Goal: Task Accomplishment & Management: Manage account settings

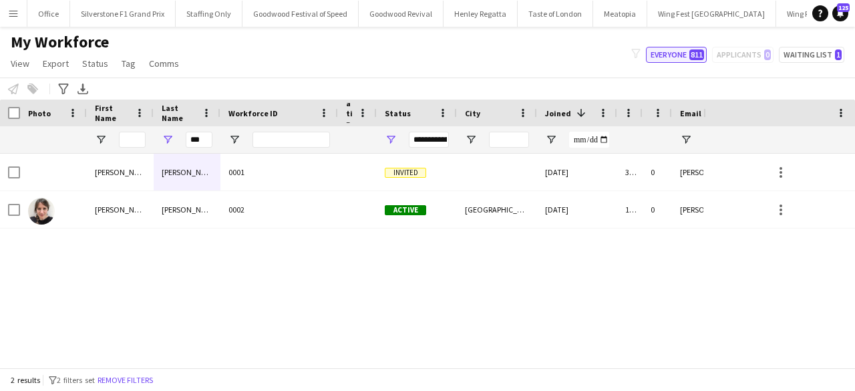
click at [669, 54] on button "Everyone 811" at bounding box center [676, 55] width 61 height 16
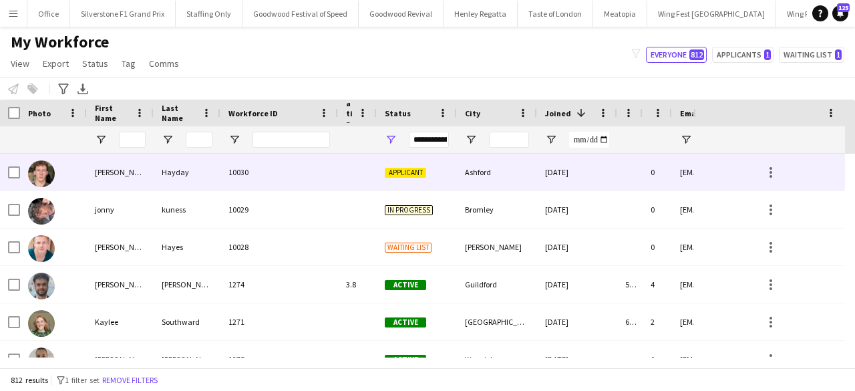
click at [466, 174] on div "Ashford" at bounding box center [497, 172] width 80 height 37
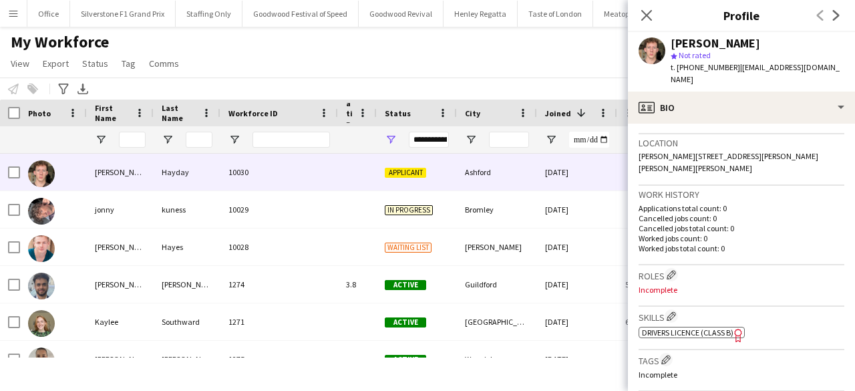
scroll to position [279, 0]
click at [671, 269] on app-icon "Edit crew company roles" at bounding box center [671, 273] width 9 height 9
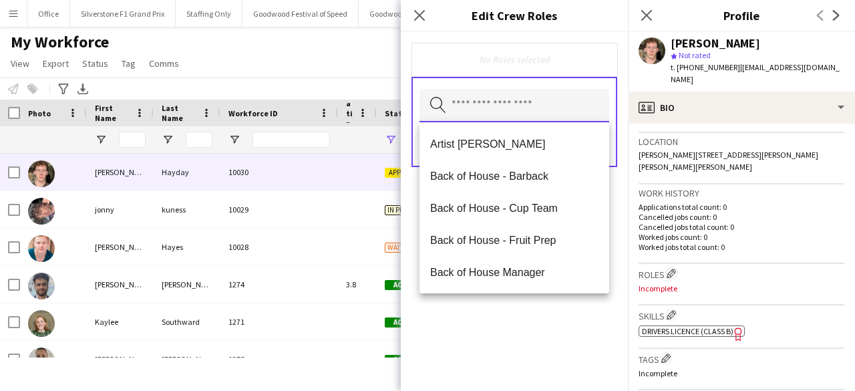
click at [532, 112] on input "text" at bounding box center [514, 105] width 190 height 33
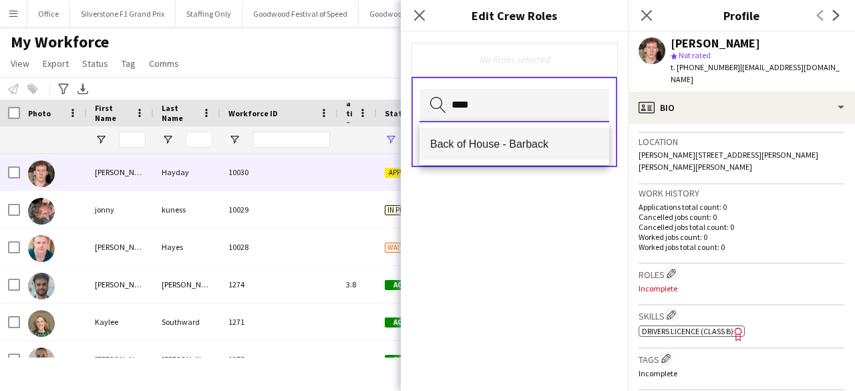
type input "****"
click at [526, 145] on span "Back of House - Barback" at bounding box center [514, 144] width 168 height 13
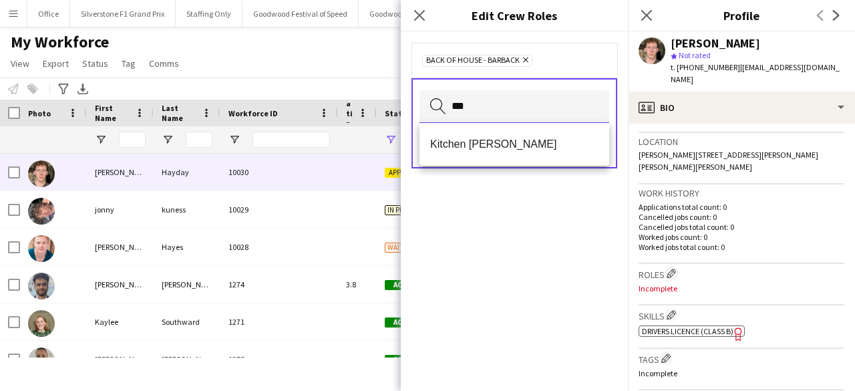
type input "***"
click at [526, 145] on span "Kitchen [PERSON_NAME]" at bounding box center [514, 144] width 168 height 13
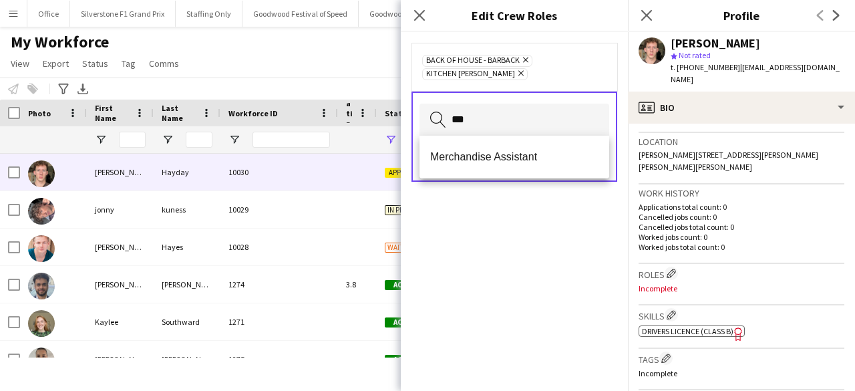
type input "***"
click at [526, 145] on mat-option "Merchandise Assistant" at bounding box center [514, 157] width 190 height 32
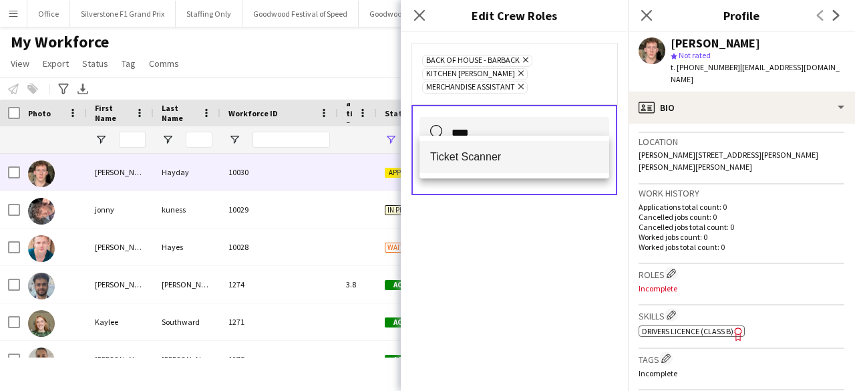
type input "****"
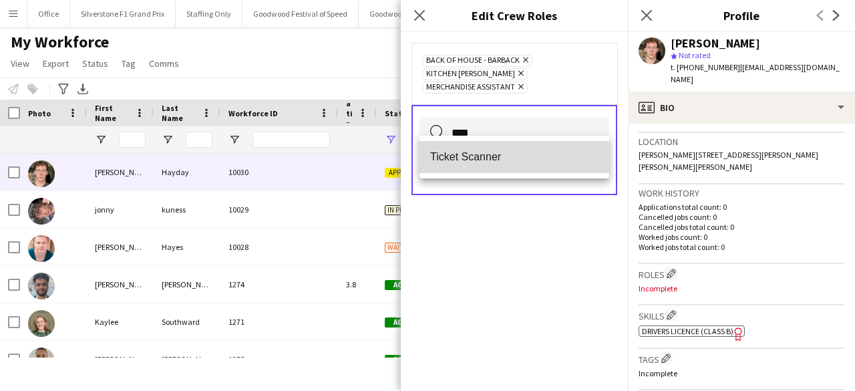
click at [506, 156] on span "Ticket Scanner" at bounding box center [514, 156] width 168 height 13
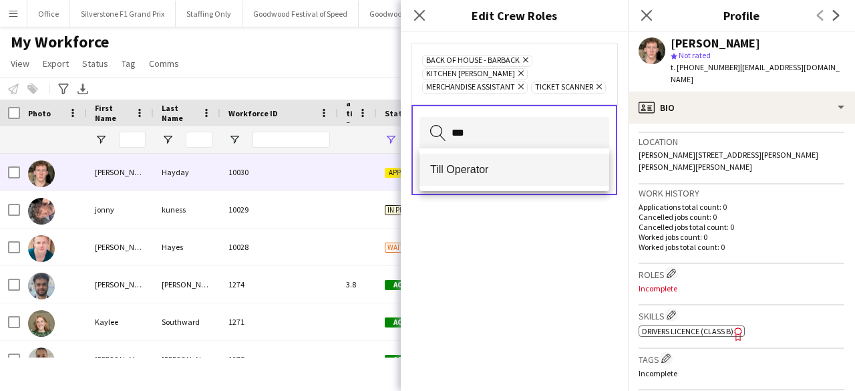
type input "***"
click at [489, 170] on span "Till Operator" at bounding box center [514, 169] width 168 height 13
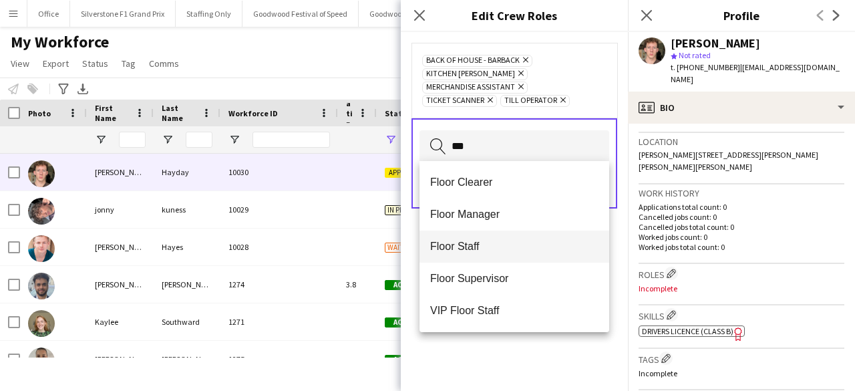
type input "***"
click at [464, 241] on span "Floor Staff" at bounding box center [514, 246] width 168 height 13
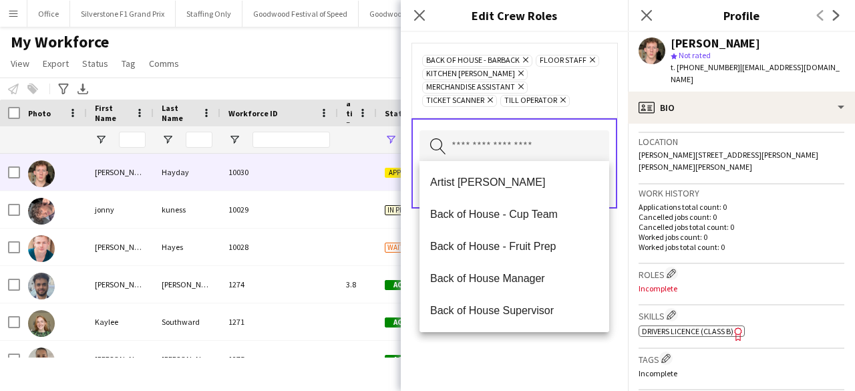
click at [493, 365] on div "Back of House - Barback Remove Floor Staff Remove Kitchen Porter Remove Merchan…" at bounding box center [514, 211] width 227 height 359
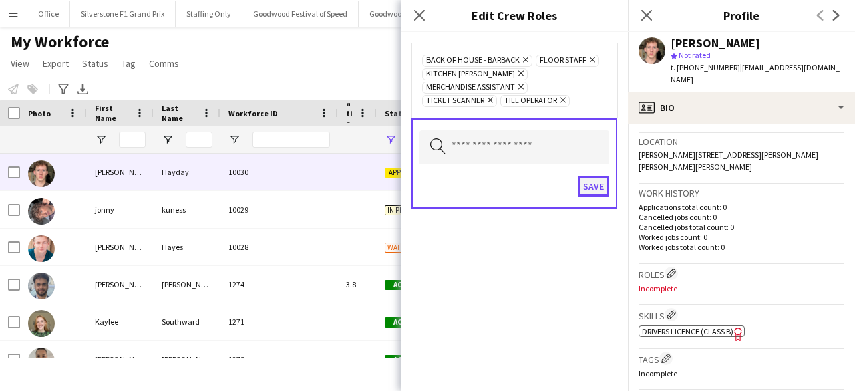
click at [592, 181] on button "Save" at bounding box center [593, 186] width 31 height 21
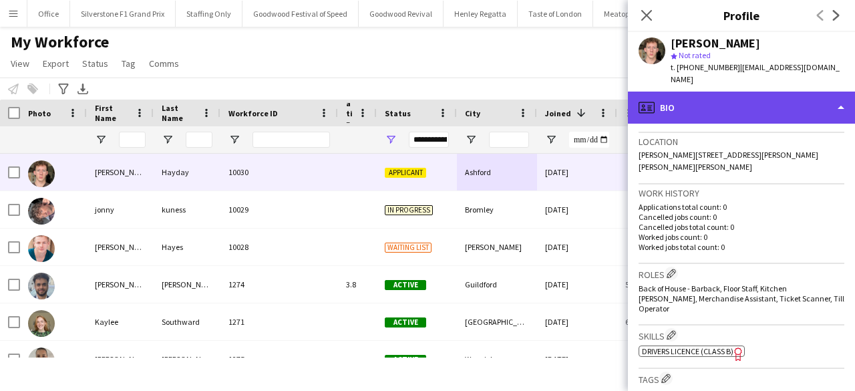
click at [771, 102] on div "profile Bio" at bounding box center [741, 108] width 227 height 32
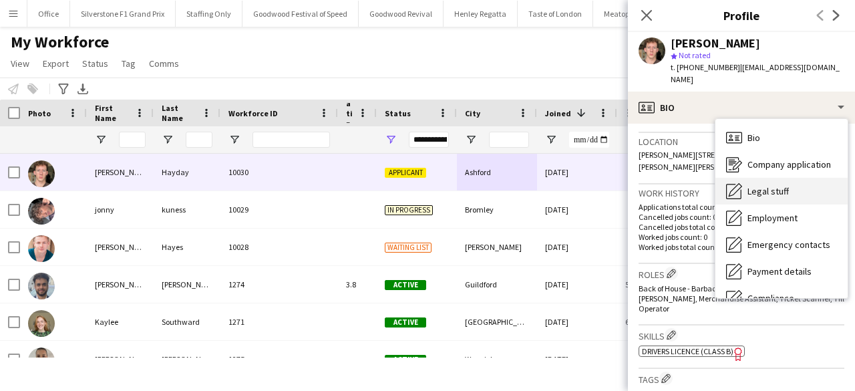
click at [776, 178] on div "Legal stuff Legal stuff" at bounding box center [781, 191] width 132 height 27
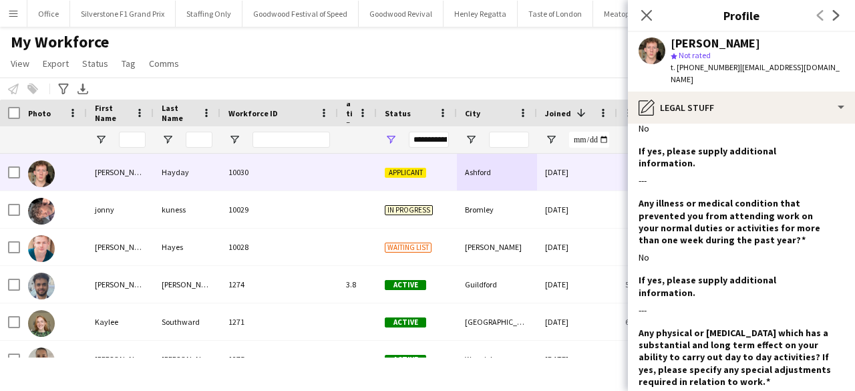
scroll to position [1808, 0]
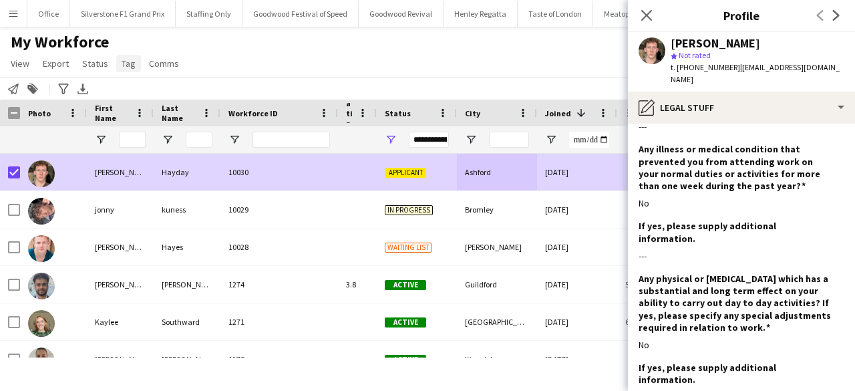
click at [124, 63] on span "Tag" at bounding box center [129, 63] width 14 height 12
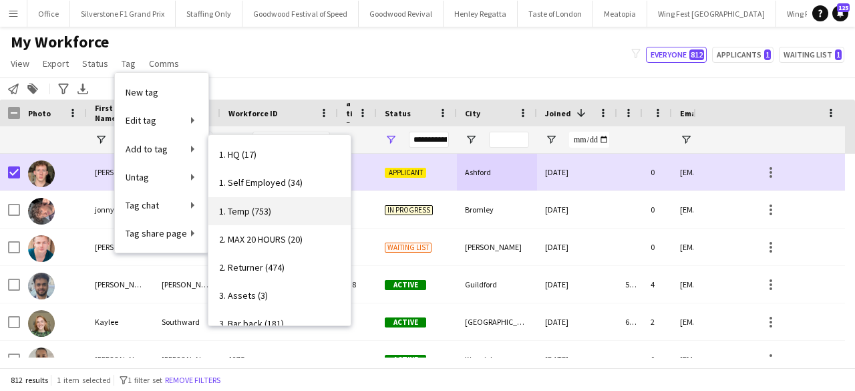
click at [279, 206] on link "1. Temp (753)" at bounding box center [279, 211] width 142 height 28
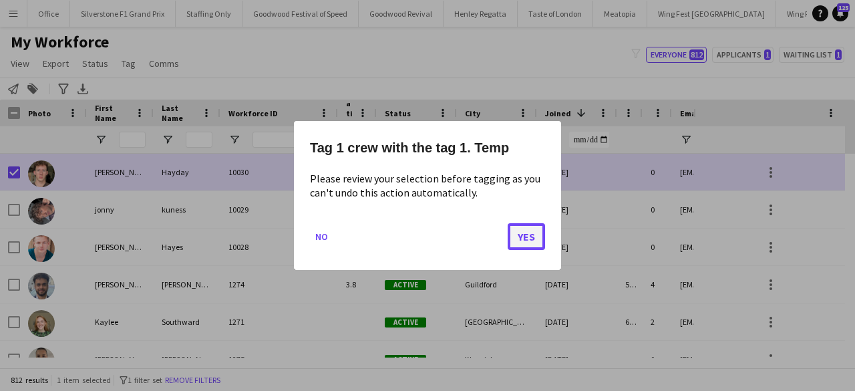
click at [519, 229] on button "Yes" at bounding box center [526, 236] width 37 height 27
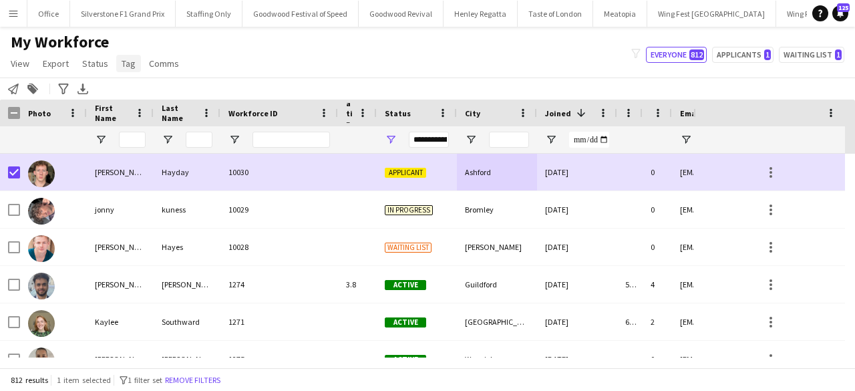
click at [127, 64] on span "Tag" at bounding box center [129, 63] width 14 height 12
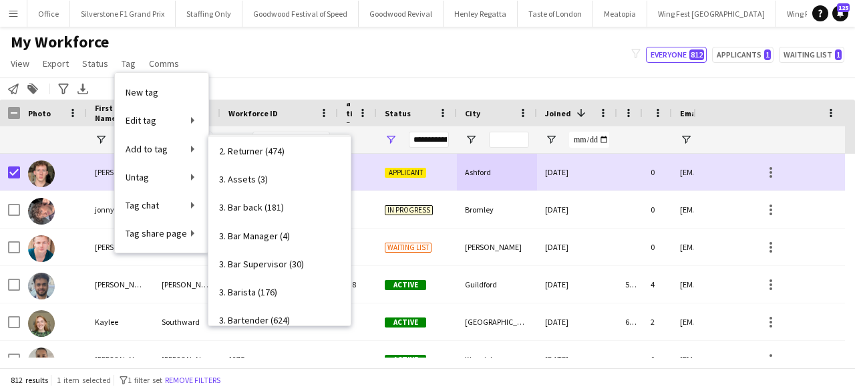
scroll to position [117, 0]
click at [275, 209] on span "3. Bar back (181)" at bounding box center [251, 206] width 65 height 12
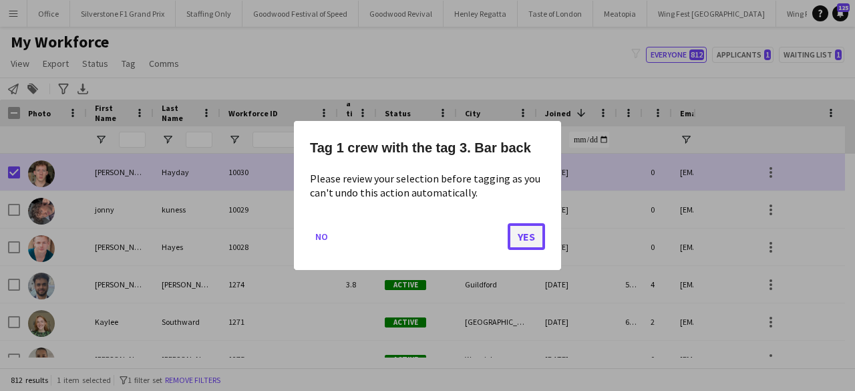
click at [520, 242] on button "Yes" at bounding box center [526, 236] width 37 height 27
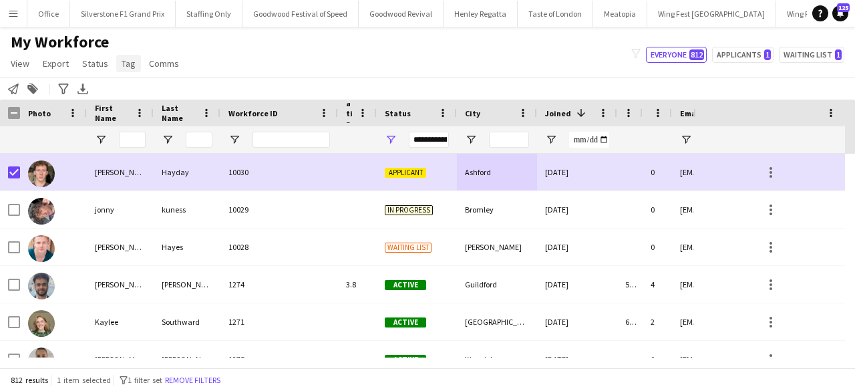
click at [130, 55] on link "Tag" at bounding box center [128, 63] width 25 height 17
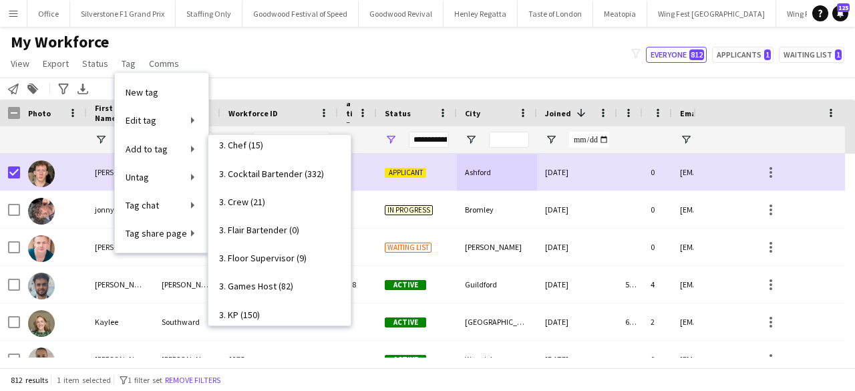
scroll to position [472, 0]
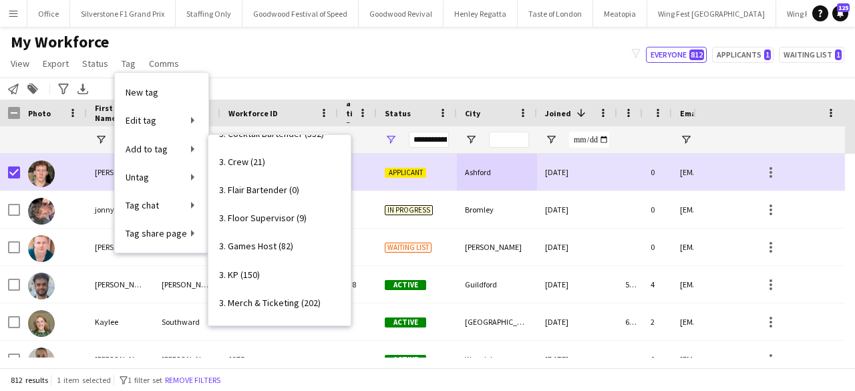
click at [248, 241] on span "3. Games Host (82)" at bounding box center [256, 246] width 74 height 12
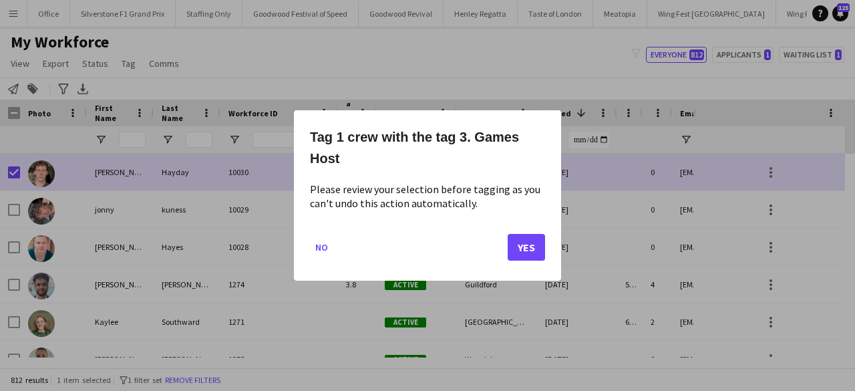
click at [400, 78] on div at bounding box center [427, 195] width 855 height 391
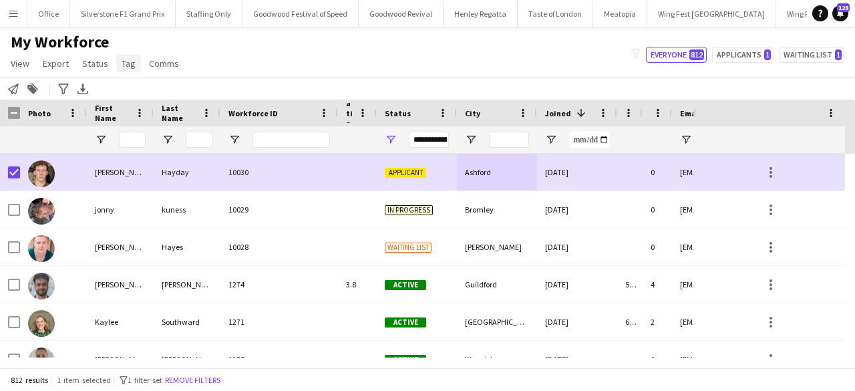
click at [135, 63] on link "Tag" at bounding box center [128, 63] width 25 height 17
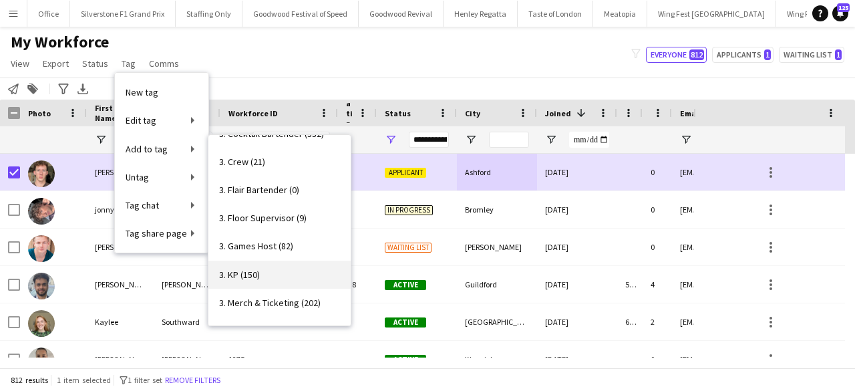
click at [269, 281] on link "3. KP (150)" at bounding box center [279, 275] width 142 height 28
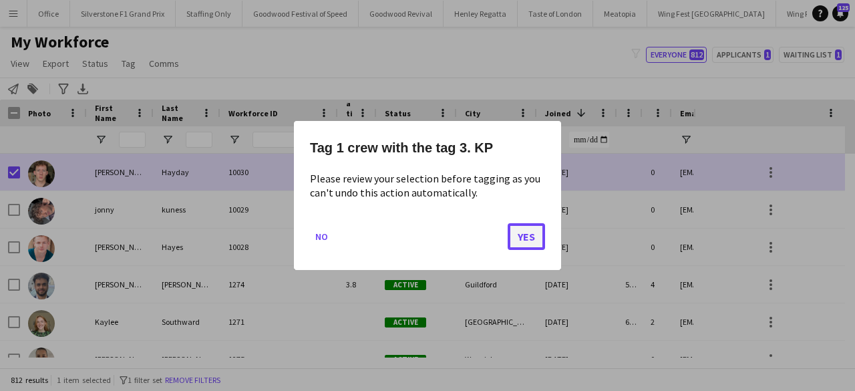
click at [529, 238] on button "Yes" at bounding box center [526, 236] width 37 height 27
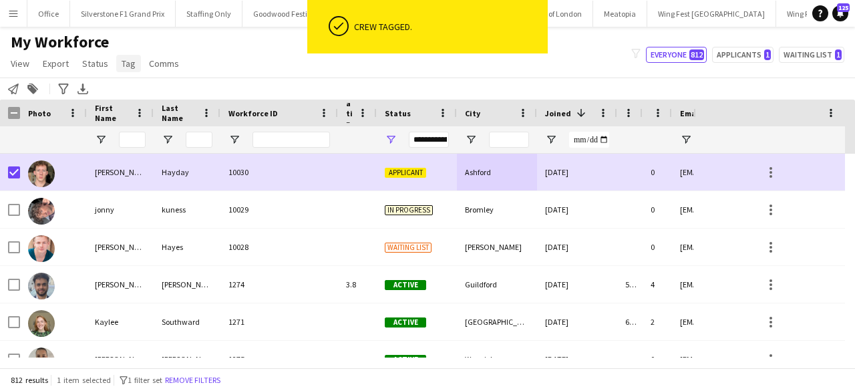
click at [122, 59] on span "Tag" at bounding box center [129, 63] width 14 height 12
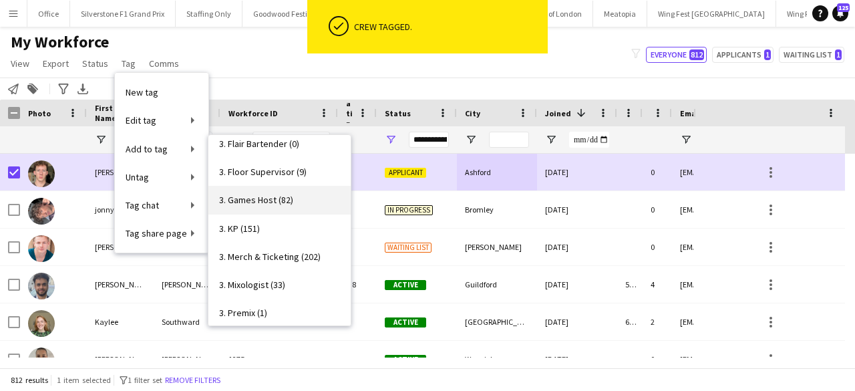
scroll to position [521, 0]
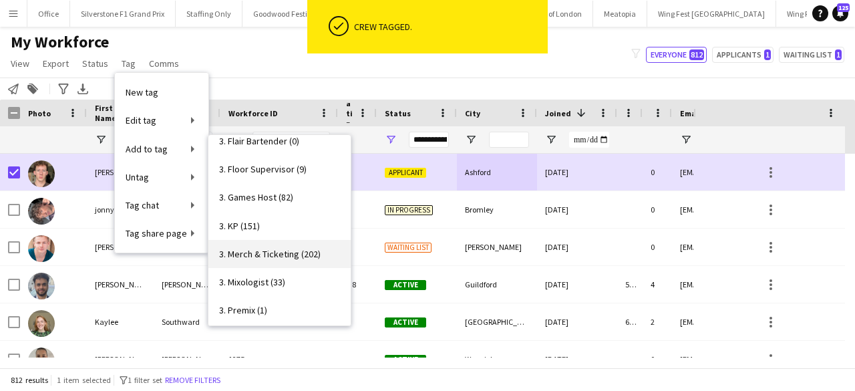
click at [287, 252] on span "3. Merch & Ticketing (202)" at bounding box center [270, 254] width 102 height 12
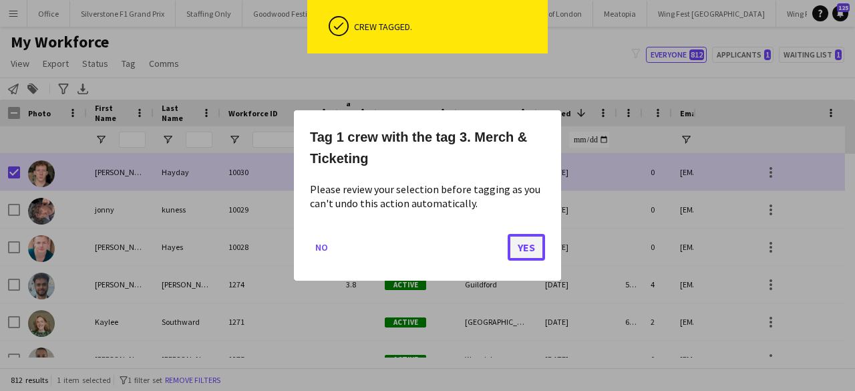
click at [522, 239] on button "Yes" at bounding box center [526, 247] width 37 height 27
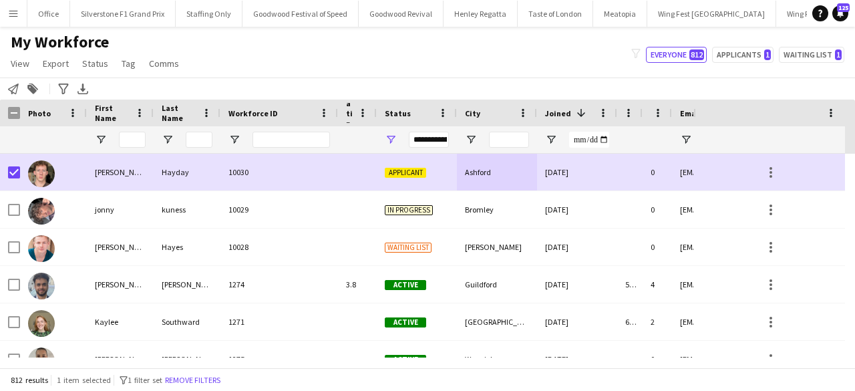
click at [127, 74] on app-page-menu "View Views Default view Glenn BD's Payroll New Starters New view Update view De…" at bounding box center [96, 64] width 192 height 25
click at [128, 64] on span "Tag" at bounding box center [129, 63] width 14 height 12
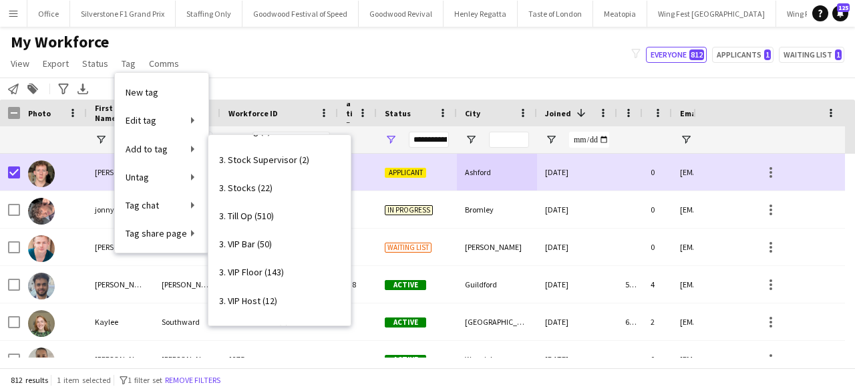
scroll to position [729, 0]
click at [259, 214] on span "3. Till Op (510)" at bounding box center [246, 214] width 55 height 12
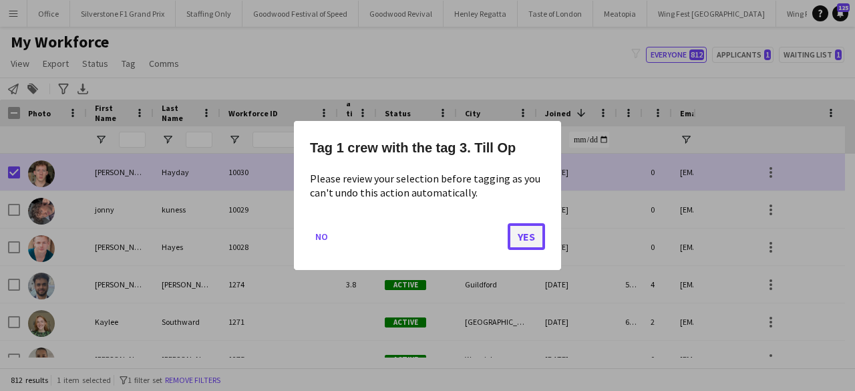
click at [535, 227] on button "Yes" at bounding box center [526, 236] width 37 height 27
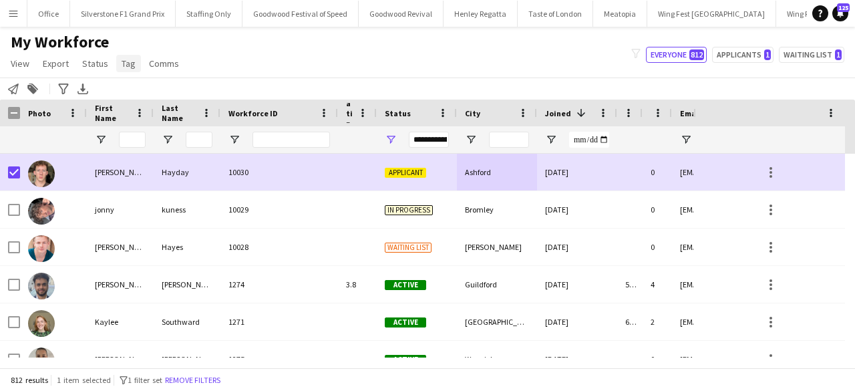
click at [130, 67] on span "Tag" at bounding box center [129, 63] width 14 height 12
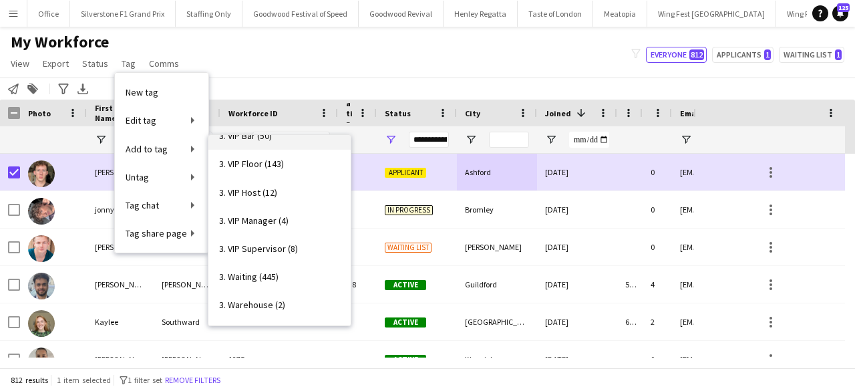
scroll to position [838, 0]
click at [258, 269] on span "3. Waiting (445)" at bounding box center [248, 275] width 59 height 12
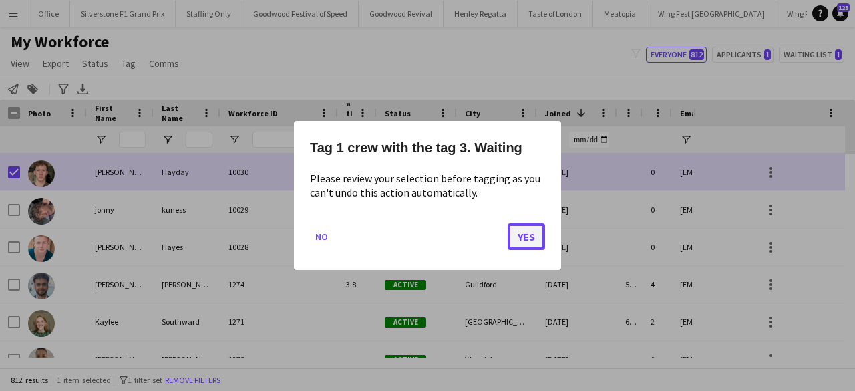
click at [514, 237] on button "Yes" at bounding box center [526, 236] width 37 height 27
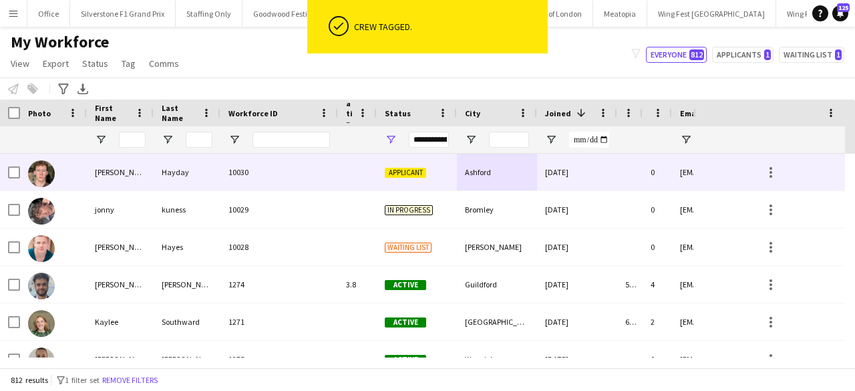
click at [484, 176] on div "Ashford" at bounding box center [497, 172] width 80 height 37
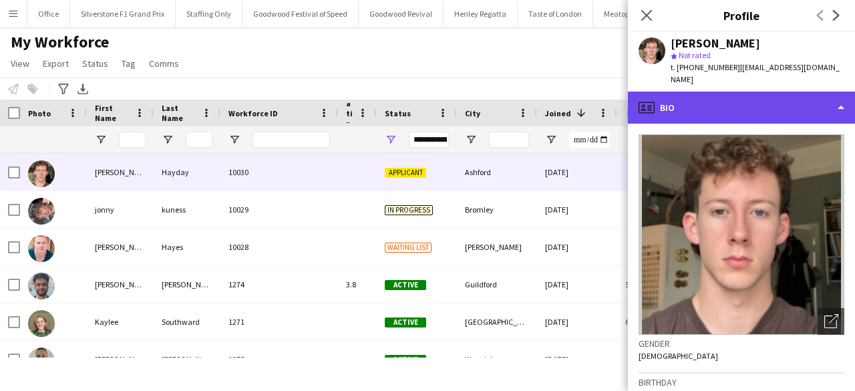
click at [771, 98] on div "profile Bio" at bounding box center [741, 108] width 227 height 32
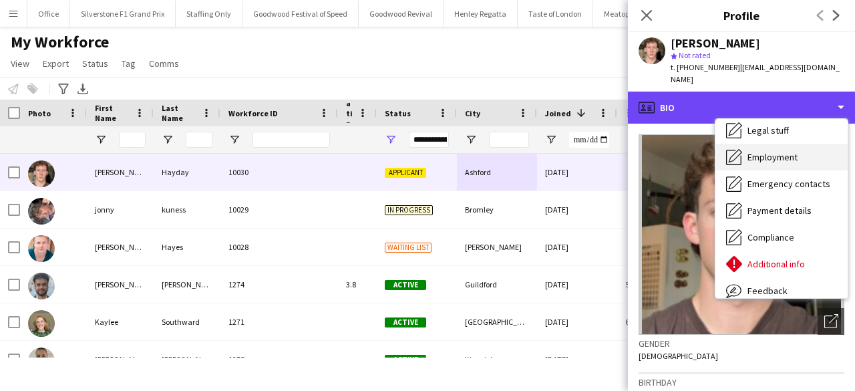
scroll to position [63, 0]
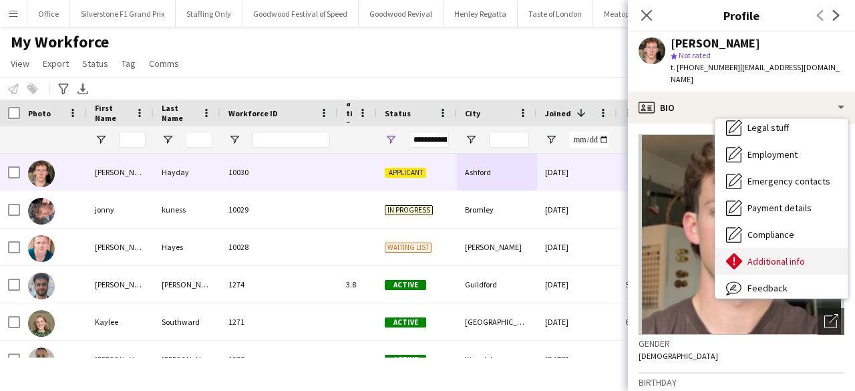
click at [784, 255] on span "Additional info" at bounding box center [775, 261] width 57 height 12
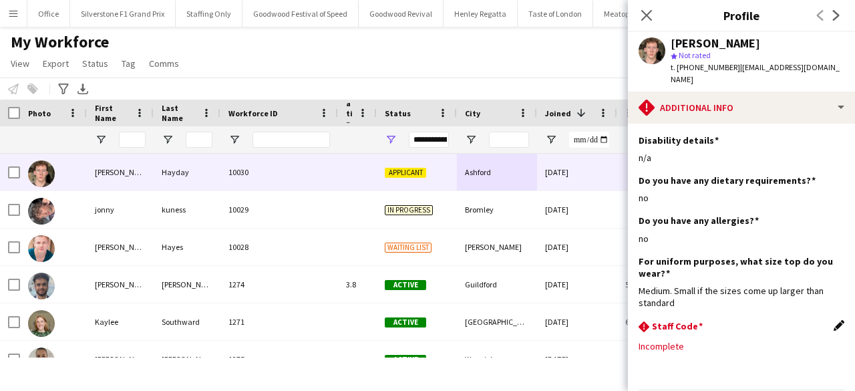
click at [834, 320] on app-icon "Edit this field" at bounding box center [839, 325] width 11 height 11
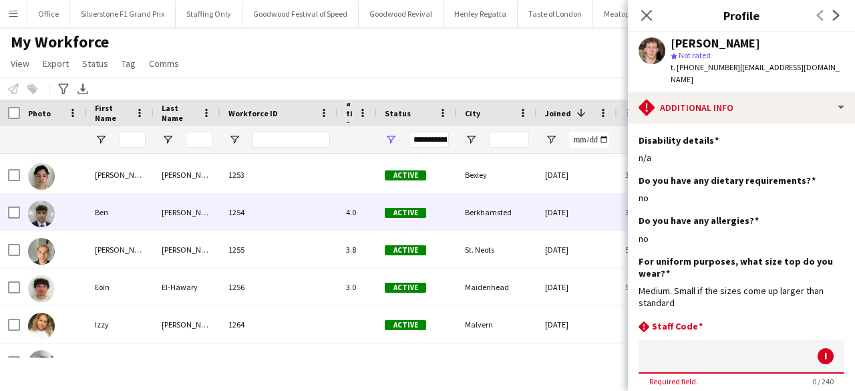
scroll to position [0, 0]
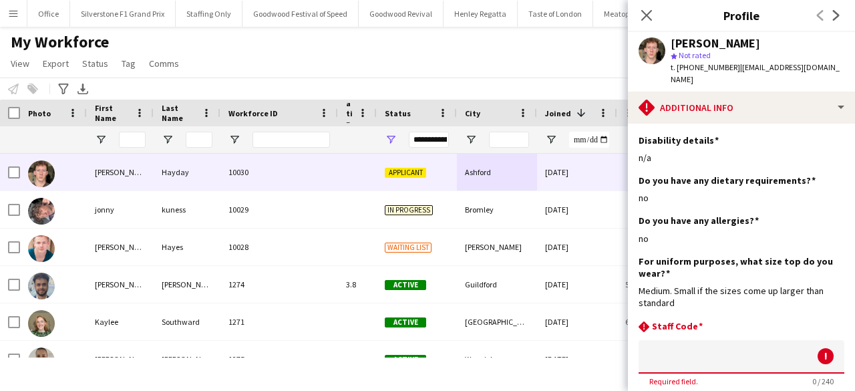
click at [665, 342] on input at bounding box center [742, 356] width 206 height 33
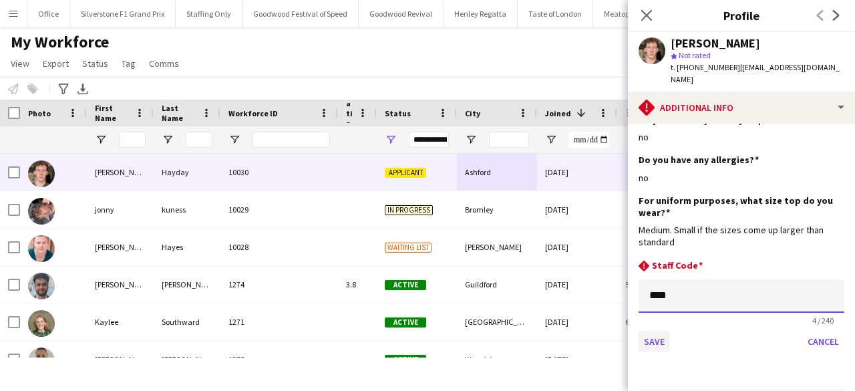
type input "****"
click at [659, 331] on button "Save" at bounding box center [654, 341] width 31 height 21
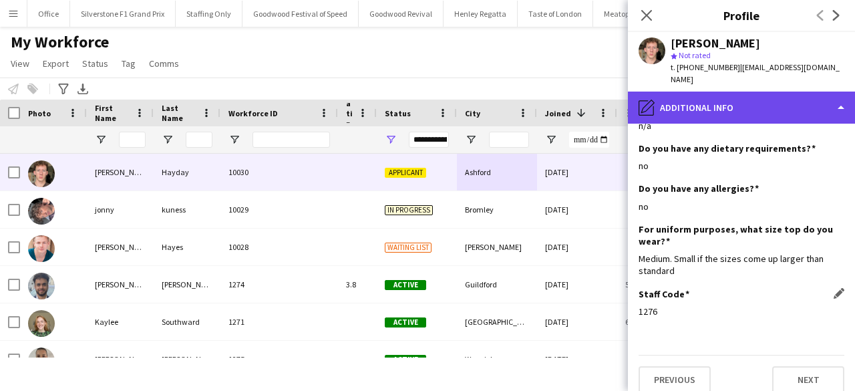
click at [679, 100] on div "pencil4 Additional info" at bounding box center [741, 108] width 227 height 32
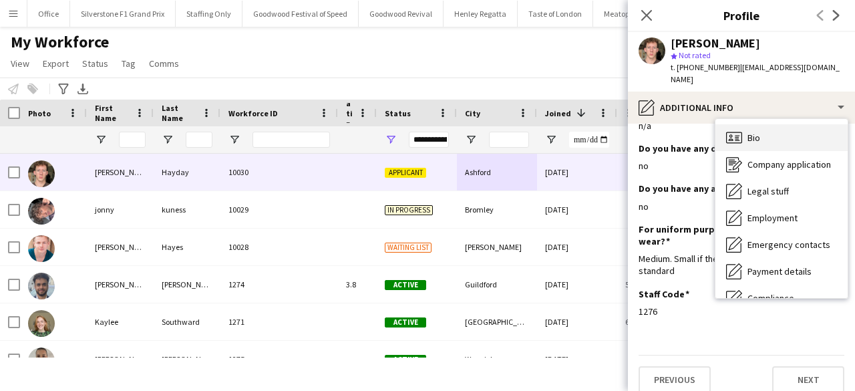
click at [759, 124] on div "Bio Bio" at bounding box center [781, 137] width 132 height 27
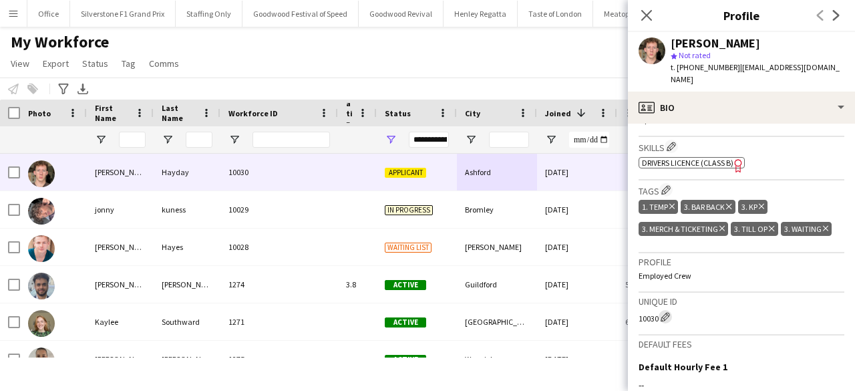
click at [667, 312] on app-icon "Edit crew unique ID" at bounding box center [665, 316] width 9 height 9
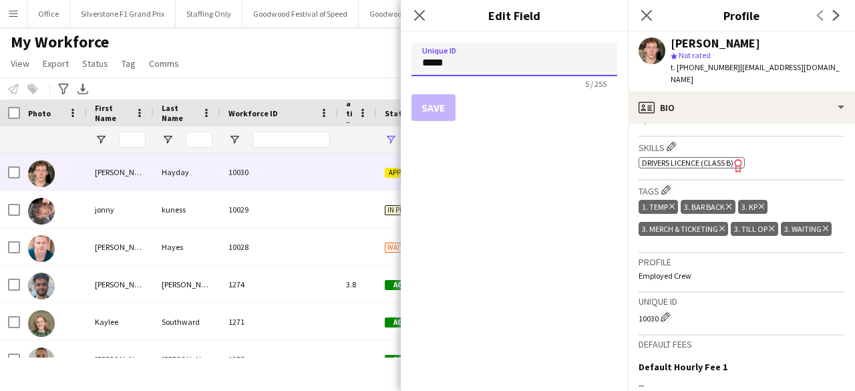
click at [470, 66] on input "*****" at bounding box center [514, 59] width 206 height 33
paste input
click at [435, 111] on button "Save" at bounding box center [433, 107] width 44 height 27
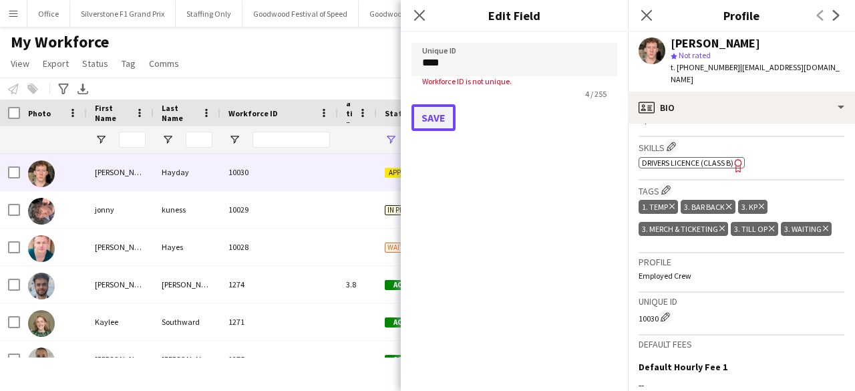
click at [433, 113] on button "Save" at bounding box center [433, 117] width 44 height 27
click at [445, 63] on input "****" at bounding box center [514, 59] width 206 height 33
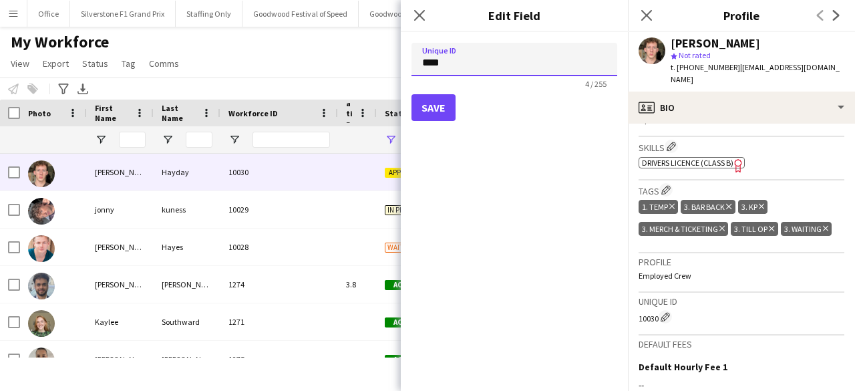
type input "****"
click at [433, 102] on button "Save" at bounding box center [433, 107] width 44 height 27
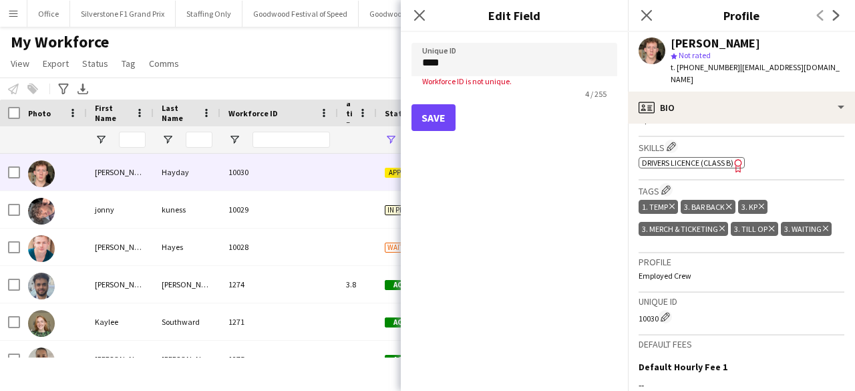
click at [240, 114] on span "Workforce ID" at bounding box center [252, 113] width 49 height 10
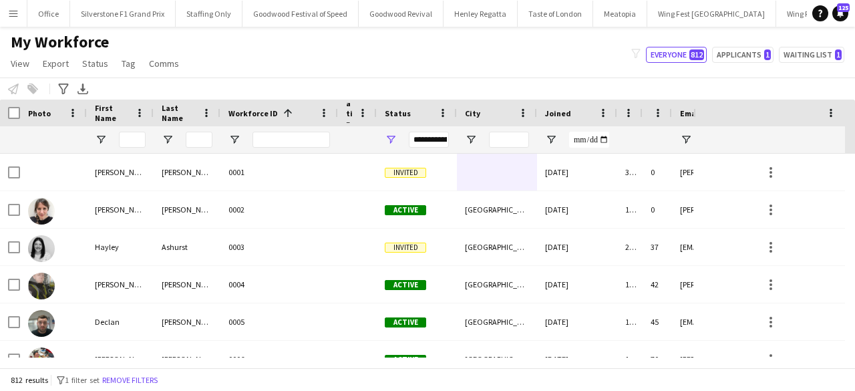
click at [240, 114] on span "Workforce ID" at bounding box center [252, 113] width 49 height 10
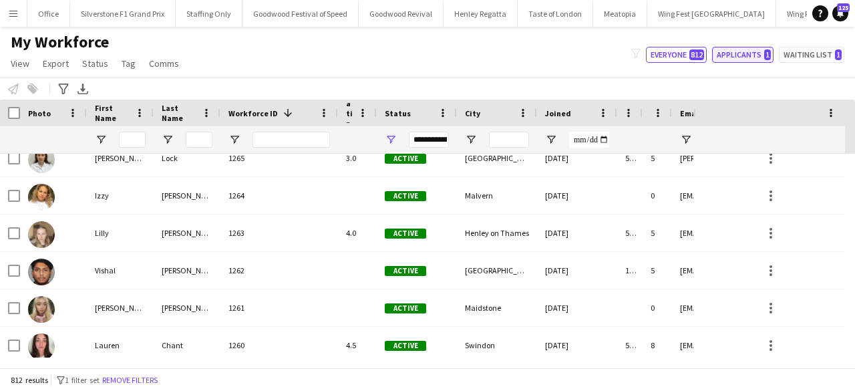
click at [759, 56] on button "Applicants 1" at bounding box center [742, 55] width 61 height 16
type input "**********"
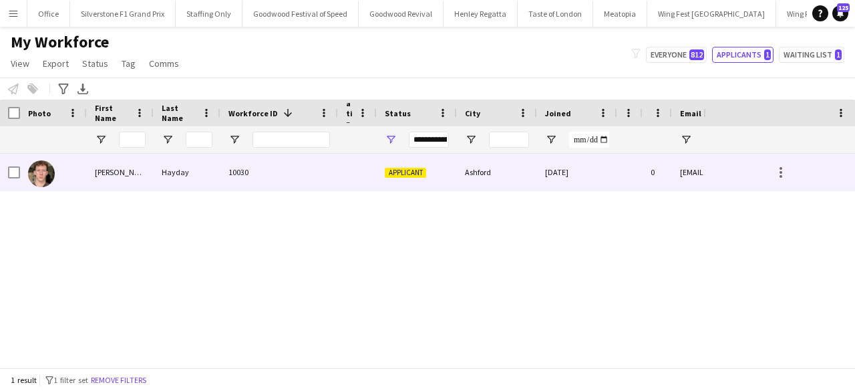
click at [424, 170] on span "Applicant" at bounding box center [405, 173] width 41 height 10
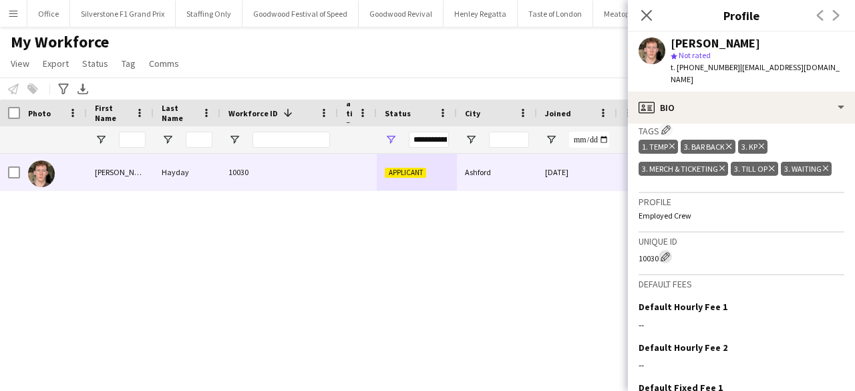
click at [665, 252] on app-icon "Edit crew unique ID" at bounding box center [665, 256] width 9 height 9
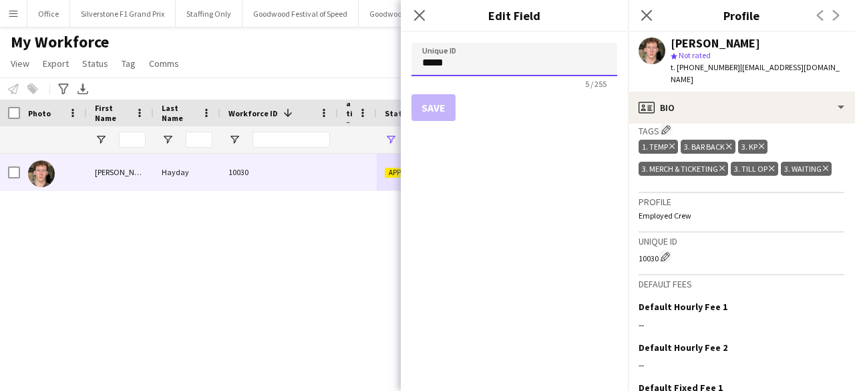
click at [478, 59] on input "*****" at bounding box center [514, 59] width 206 height 33
paste input
click at [478, 59] on input "****" at bounding box center [514, 59] width 206 height 33
type input "****"
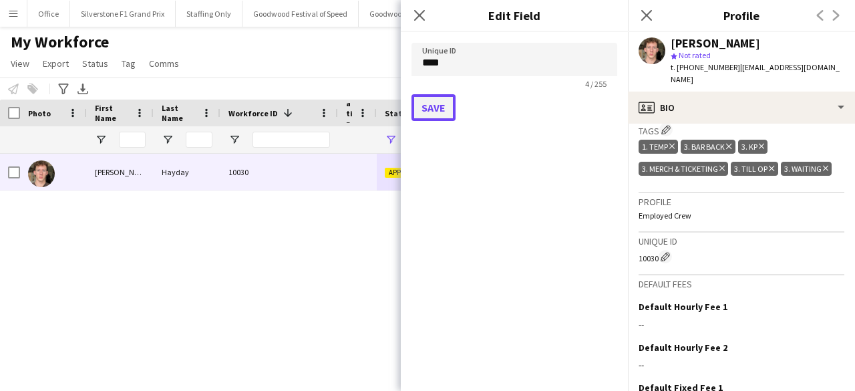
click at [429, 114] on button "Save" at bounding box center [433, 107] width 44 height 27
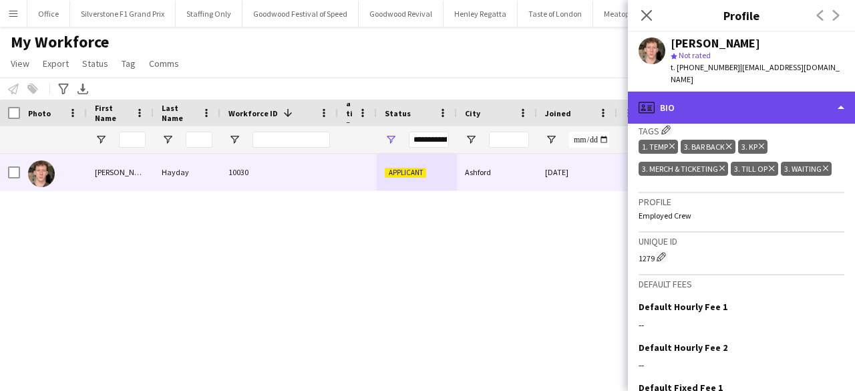
click at [679, 92] on div "profile Bio" at bounding box center [741, 108] width 227 height 32
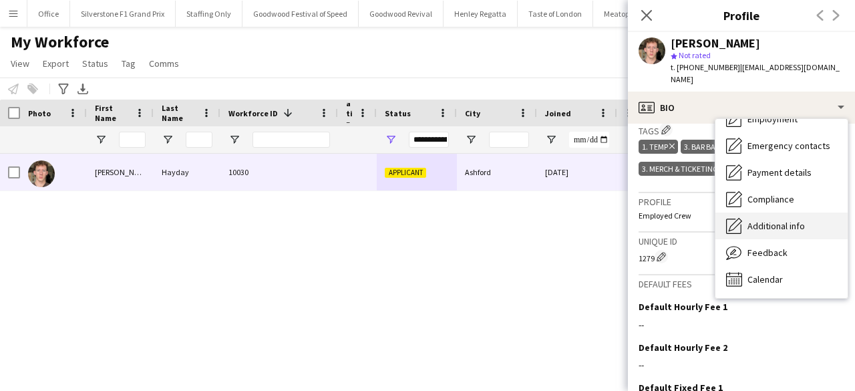
click at [770, 220] on span "Additional info" at bounding box center [775, 226] width 57 height 12
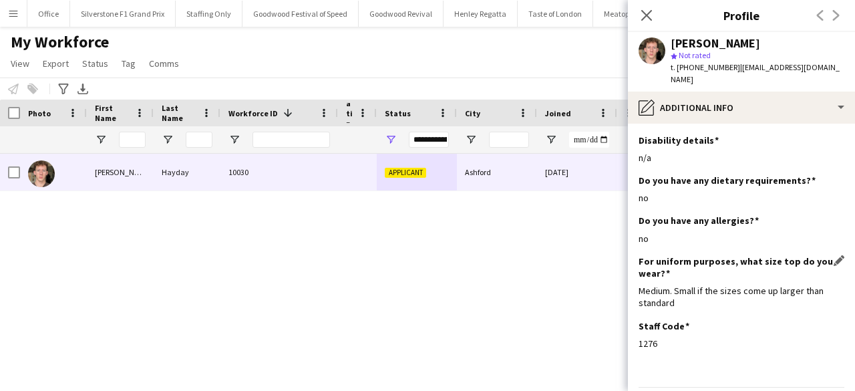
click at [823, 304] on div "For uniform purposes, what size top do you wear? Edit this field Medium. Small …" at bounding box center [742, 287] width 206 height 65
click at [834, 320] on app-icon "Edit this field" at bounding box center [839, 325] width 11 height 11
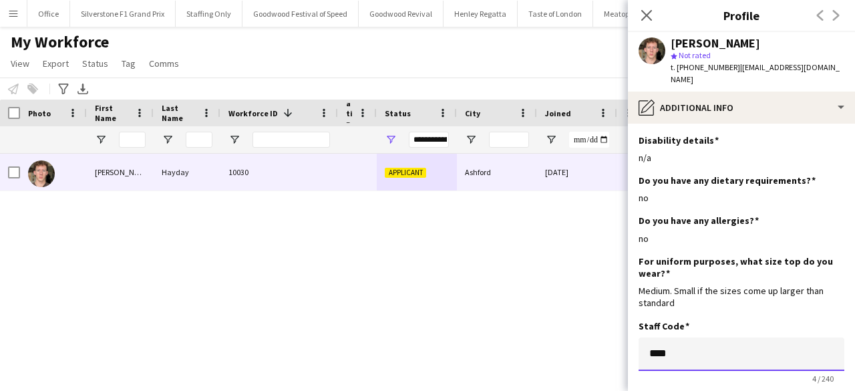
click at [689, 351] on input "****" at bounding box center [742, 353] width 206 height 33
paste input
type input "****"
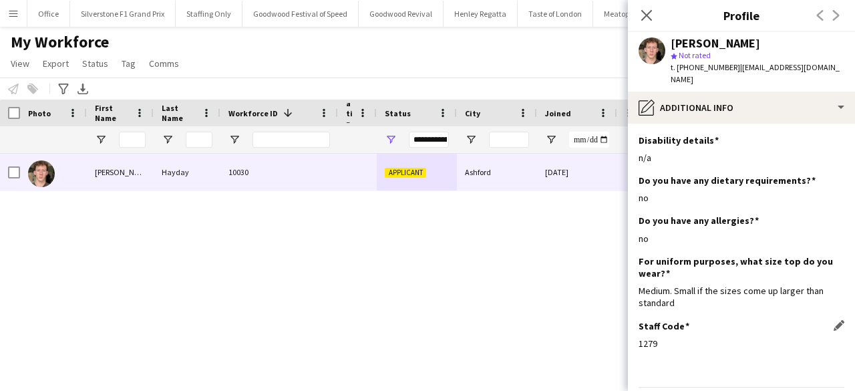
click at [581, 323] on div "Oliver Hayday 10030 Applicant Ashford 03-09-2025 0 oliverhayday06@gmail.com +44…" at bounding box center [351, 256] width 703 height 204
click at [647, 15] on icon at bounding box center [646, 15] width 13 height 13
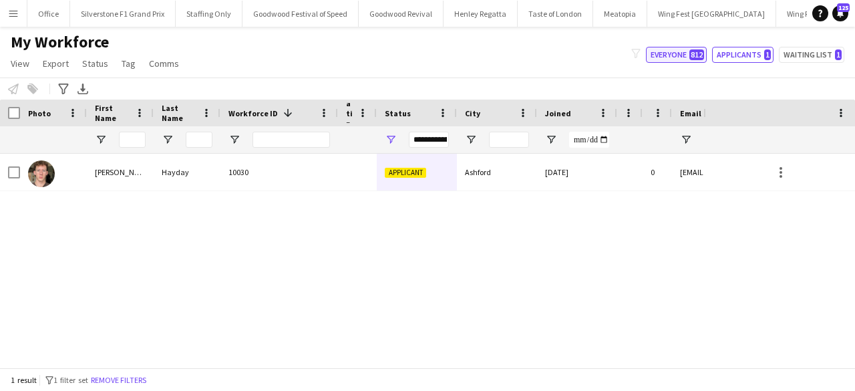
click at [692, 57] on button "Everyone 812" at bounding box center [676, 55] width 61 height 16
type input "**********"
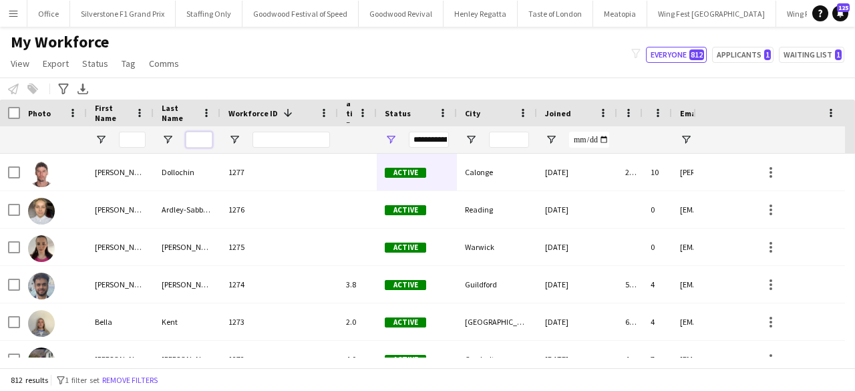
click at [195, 136] on input "Last Name Filter Input" at bounding box center [199, 140] width 27 height 16
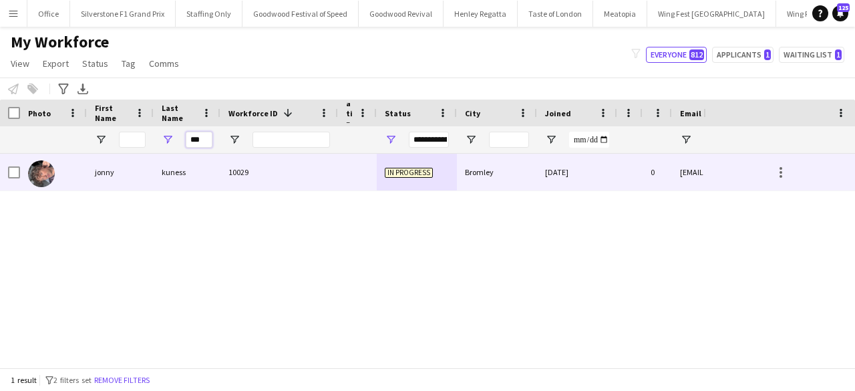
type input "***"
click at [200, 177] on div "kuness" at bounding box center [187, 172] width 67 height 37
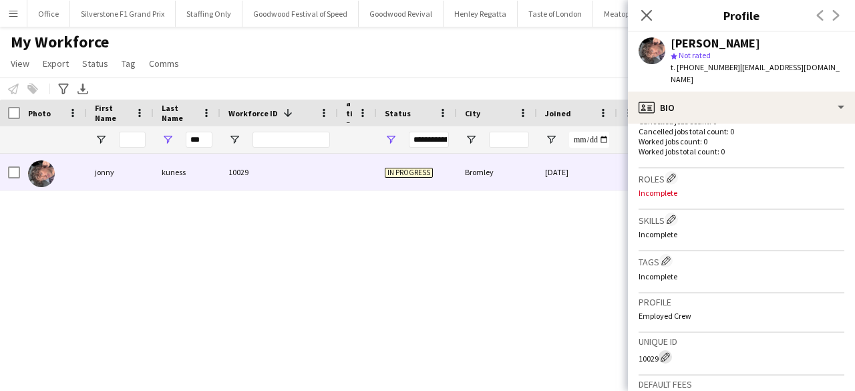
click at [667, 352] on app-icon "Edit crew unique ID" at bounding box center [665, 356] width 9 height 9
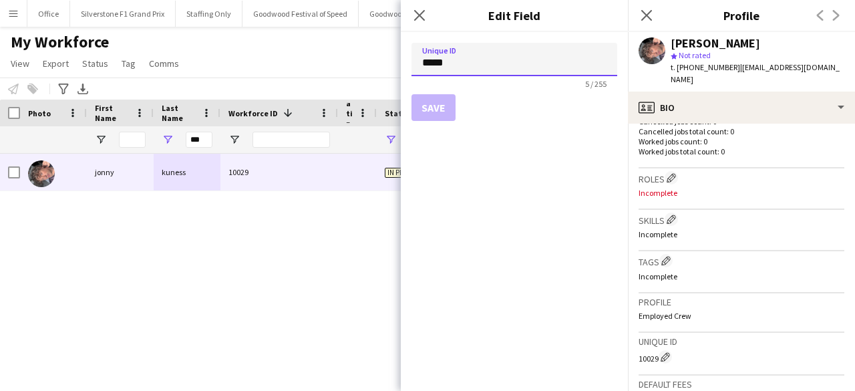
click at [492, 69] on input "*****" at bounding box center [514, 59] width 206 height 33
paste input
click at [433, 100] on button "Save" at bounding box center [433, 107] width 44 height 27
click at [477, 63] on input "****" at bounding box center [514, 59] width 206 height 33
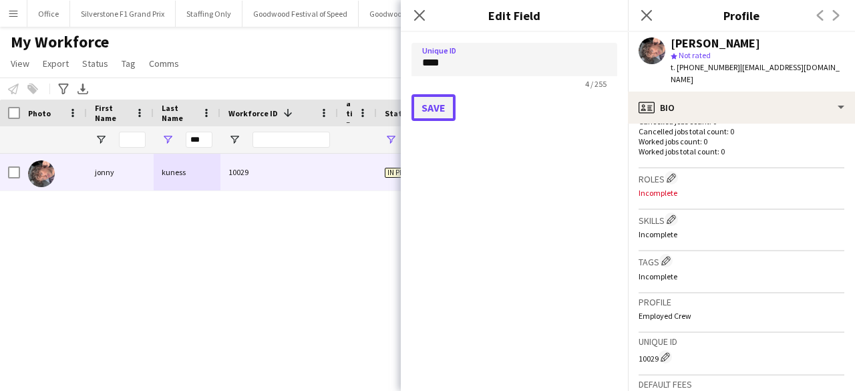
click at [432, 108] on button "Save" at bounding box center [433, 107] width 44 height 27
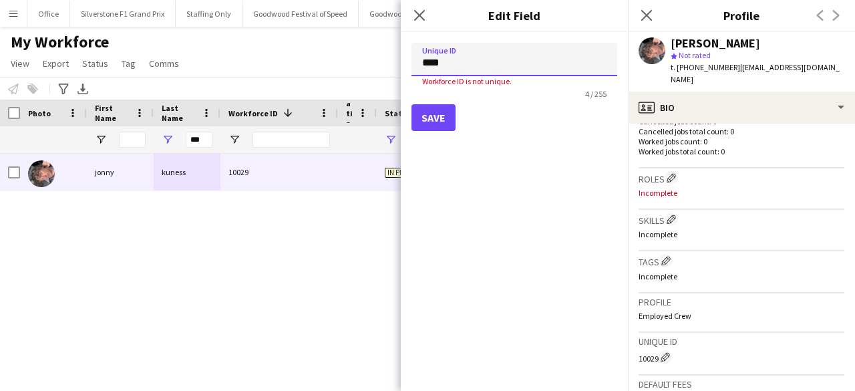
click at [448, 62] on input "****" at bounding box center [514, 59] width 206 height 33
type input "****"
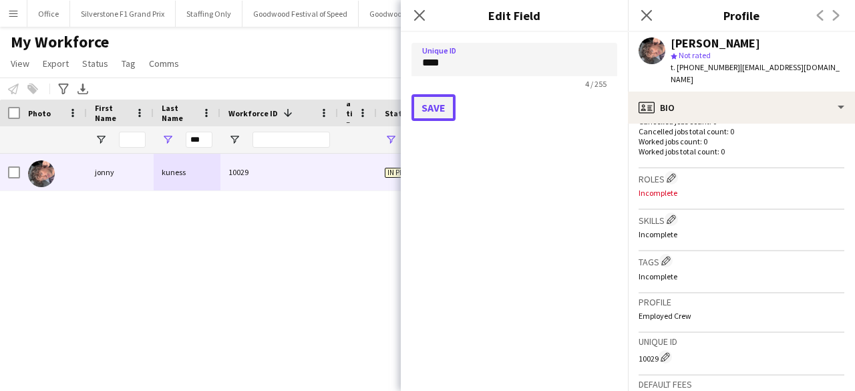
click at [434, 111] on button "Save" at bounding box center [433, 107] width 44 height 27
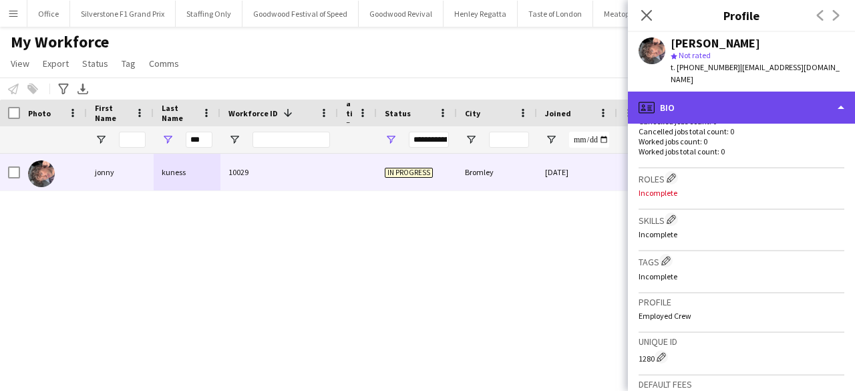
click at [676, 105] on div "profile Bio" at bounding box center [741, 108] width 227 height 32
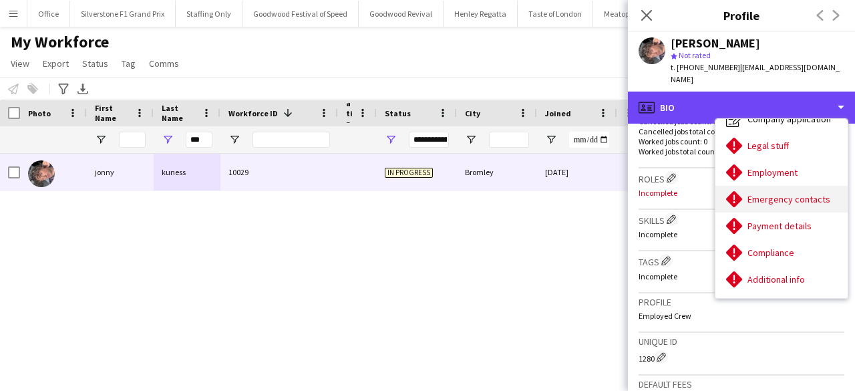
scroll to position [64, 0]
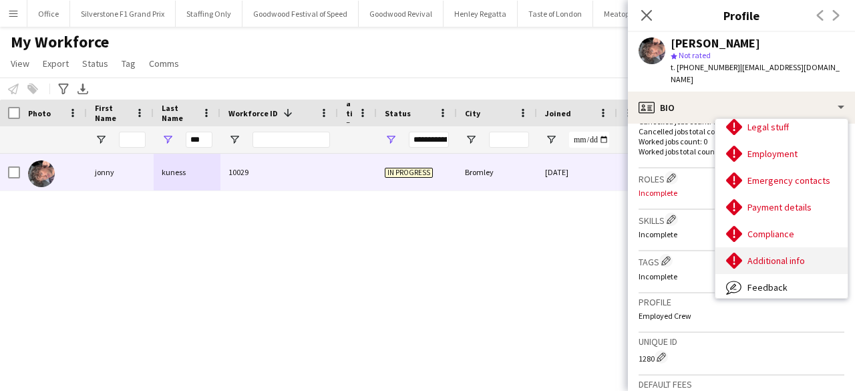
click at [776, 247] on div "Additional info Additional info" at bounding box center [781, 260] width 132 height 27
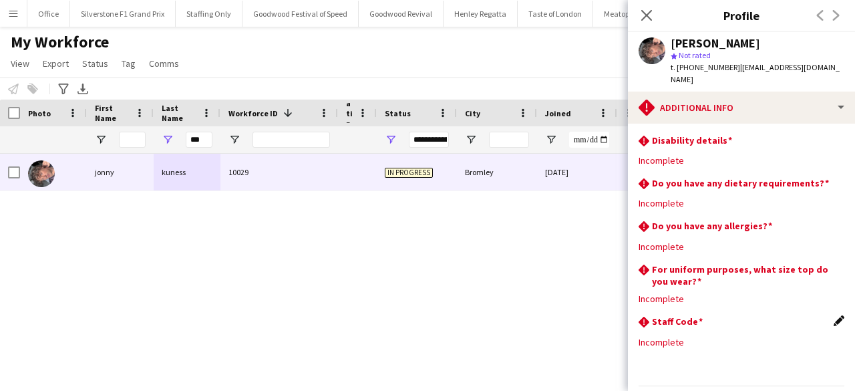
click at [834, 315] on app-icon "Edit this field" at bounding box center [839, 320] width 11 height 11
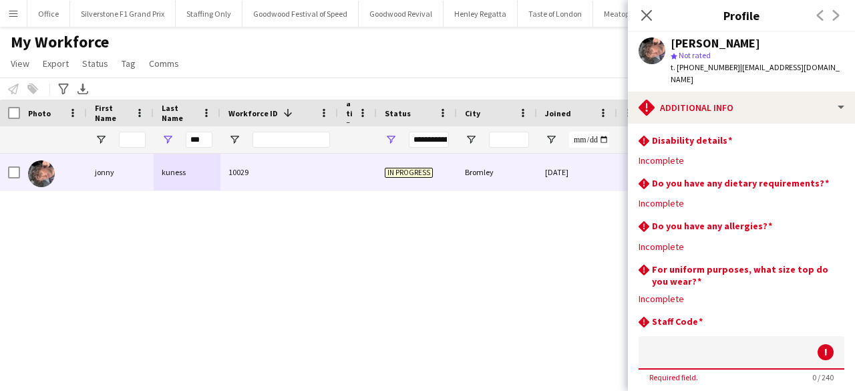
click at [717, 336] on input at bounding box center [742, 352] width 206 height 33
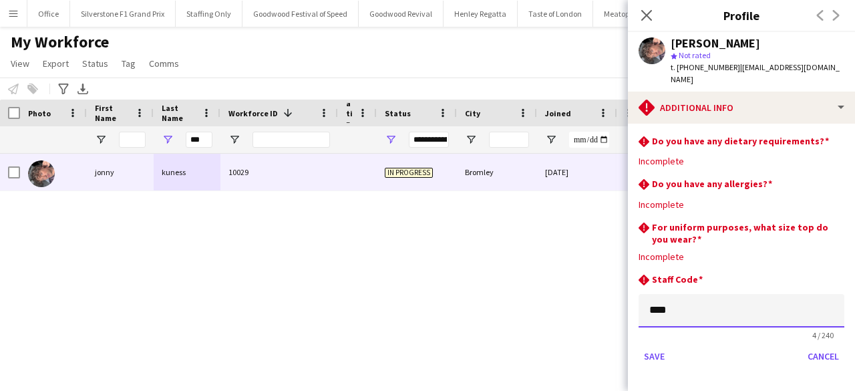
scroll to position [43, 0]
type input "****"
click at [639, 350] on button "Save" at bounding box center [654, 355] width 31 height 21
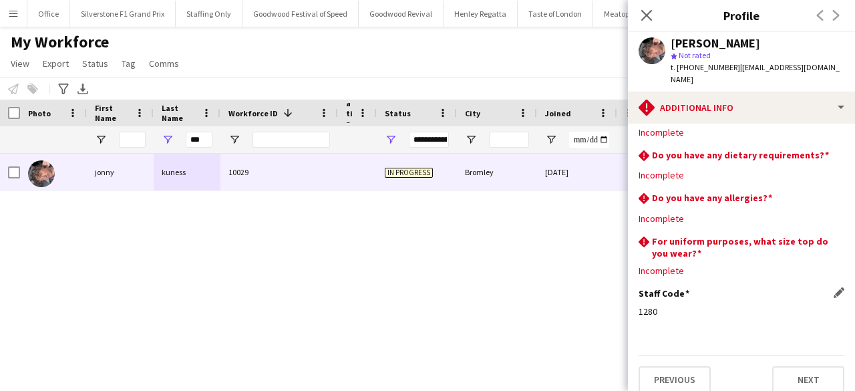
click at [576, 325] on div "jonny kuness 10029 In progress Bromley 02-09-2025 0 kunessjonny@gmail.com +4474…" at bounding box center [351, 256] width 703 height 204
click at [648, 16] on icon at bounding box center [646, 15] width 13 height 13
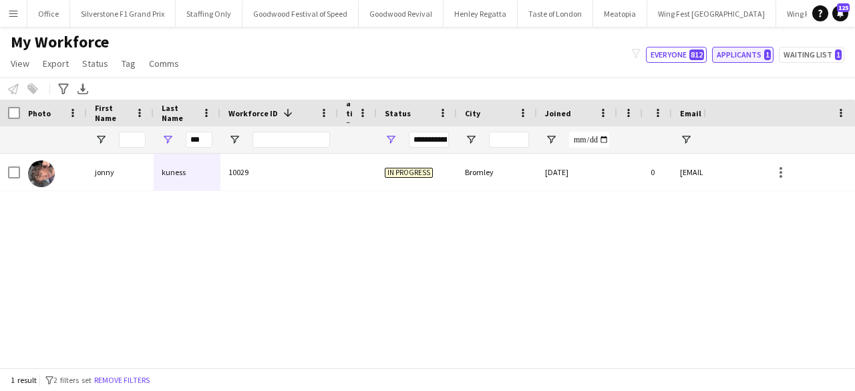
click at [745, 58] on button "Applicants 1" at bounding box center [742, 55] width 61 height 16
type input "**********"
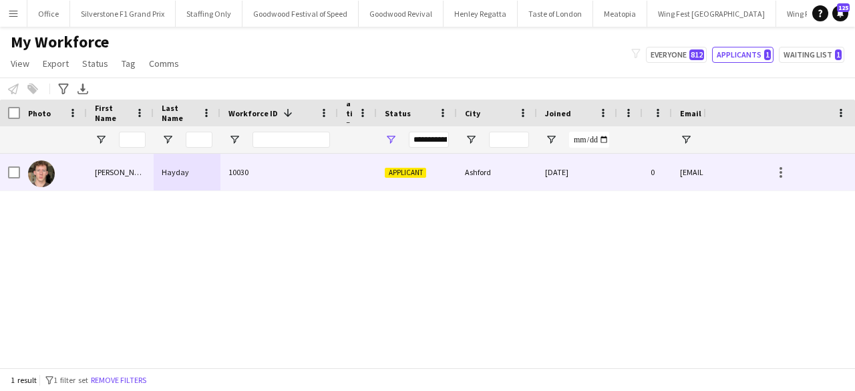
click at [577, 177] on div "03-09-2025" at bounding box center [577, 172] width 80 height 37
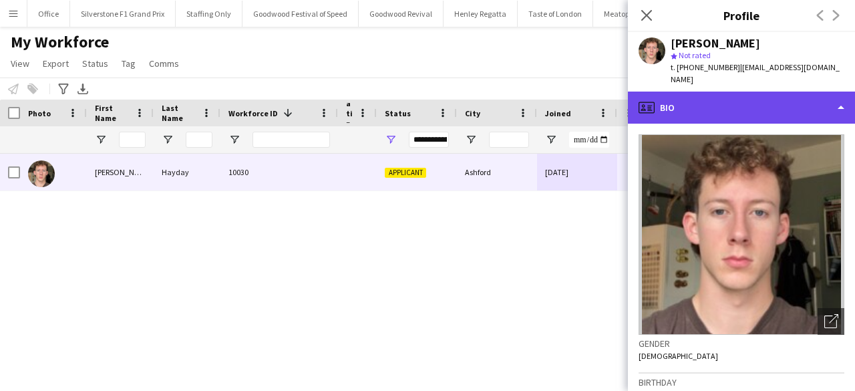
click at [740, 92] on div "profile Bio" at bounding box center [741, 108] width 227 height 32
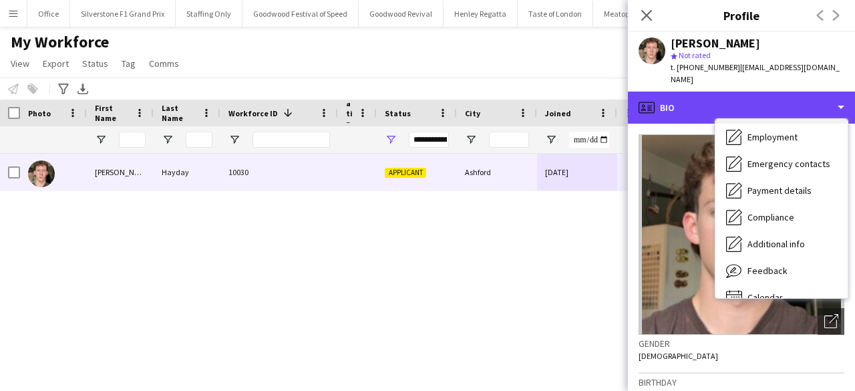
scroll to position [99, 0]
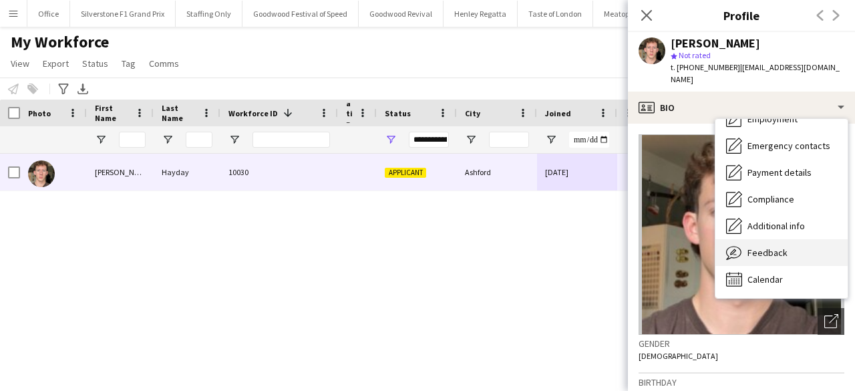
click at [759, 246] on span "Feedback" at bounding box center [767, 252] width 40 height 12
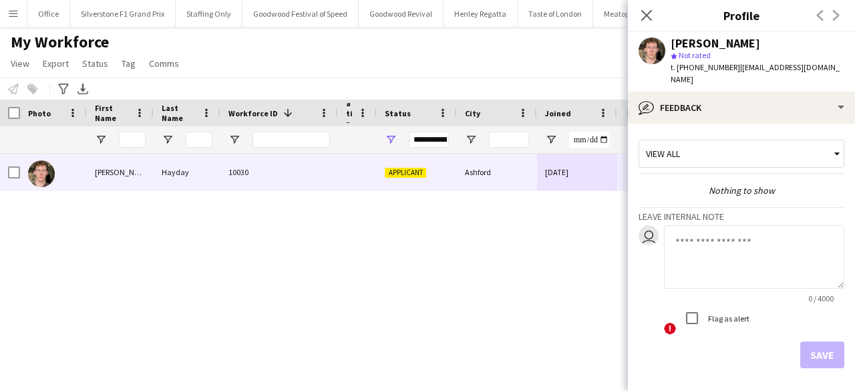
click at [759, 244] on textarea at bounding box center [754, 256] width 180 height 63
paste textarea "**********"
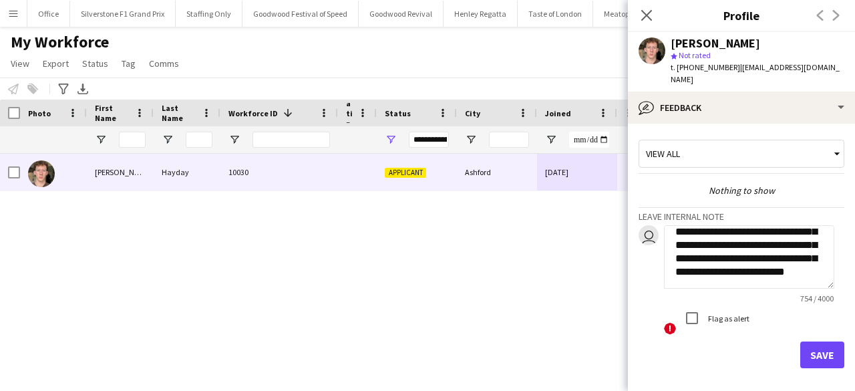
scroll to position [317, 0]
type textarea "**********"
click at [810, 341] on button "Save" at bounding box center [822, 354] width 44 height 27
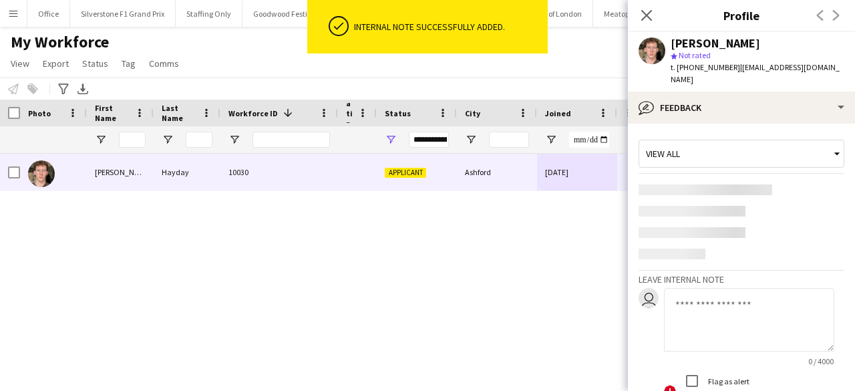
scroll to position [0, 0]
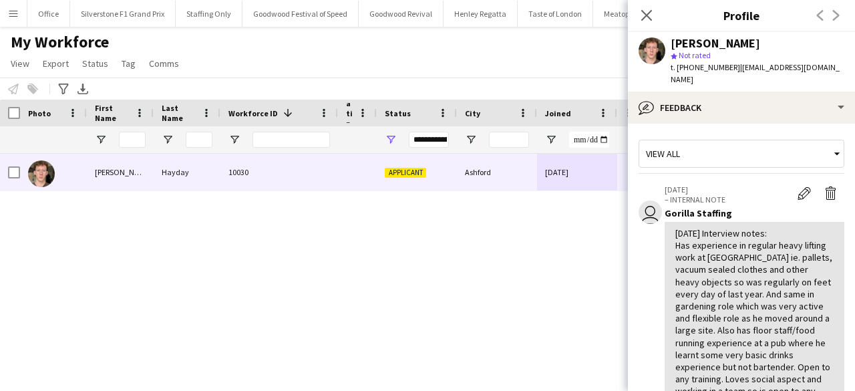
click at [684, 45] on div "[PERSON_NAME]" at bounding box center [716, 43] width 90 height 12
copy div "Oliver"
click at [717, 44] on div "[PERSON_NAME]" at bounding box center [716, 43] width 90 height 12
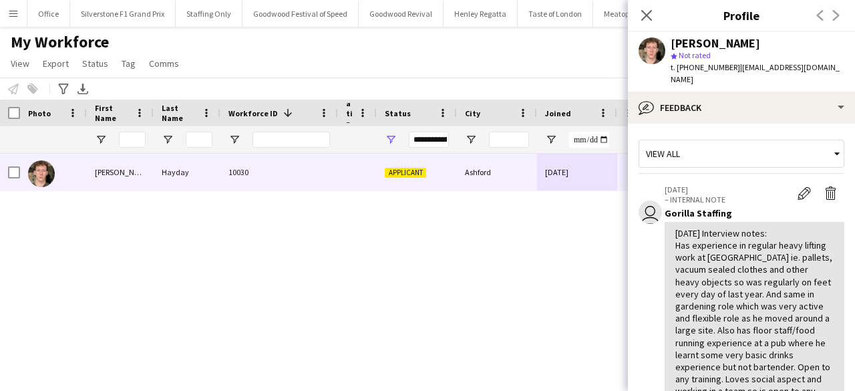
copy div "Hayday"
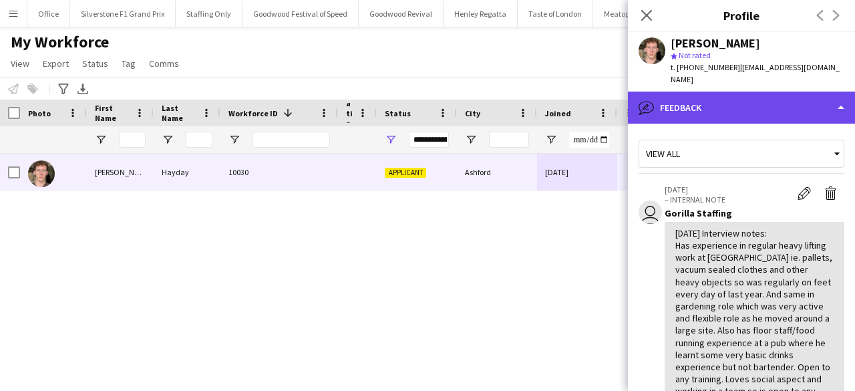
click at [697, 93] on div "bubble-pencil Feedback" at bounding box center [741, 108] width 227 height 32
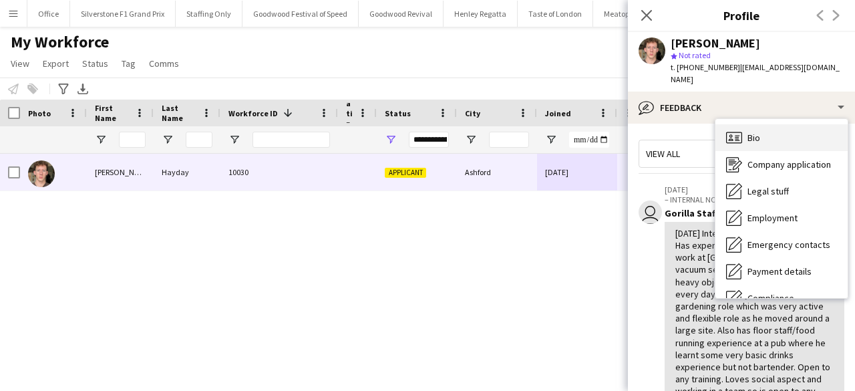
click at [757, 132] on span "Bio" at bounding box center [753, 138] width 13 height 12
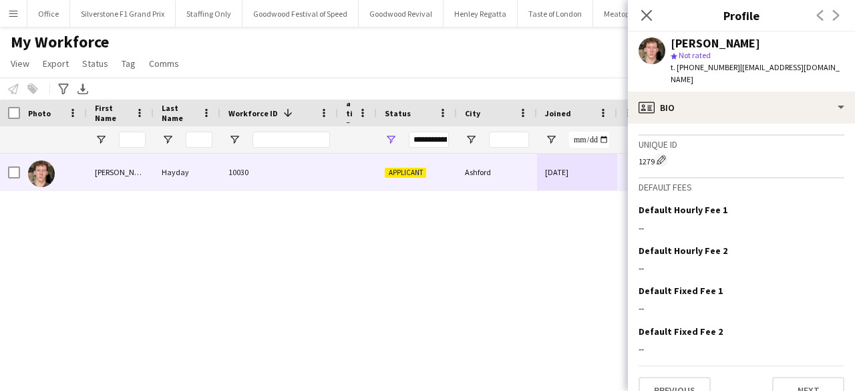
scroll to position [624, 0]
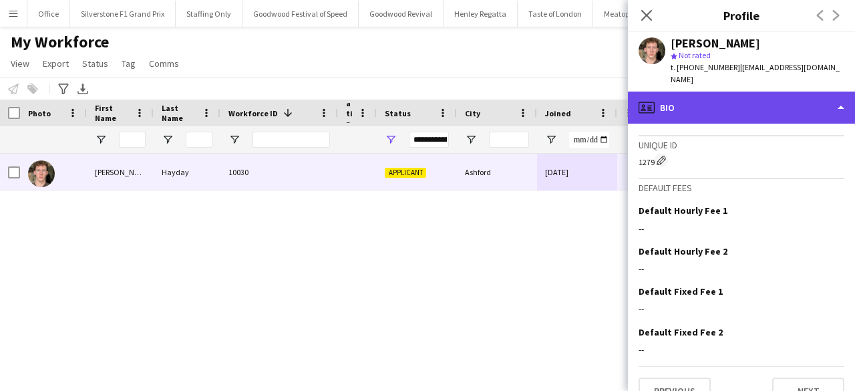
click at [681, 102] on div "profile Bio" at bounding box center [741, 108] width 227 height 32
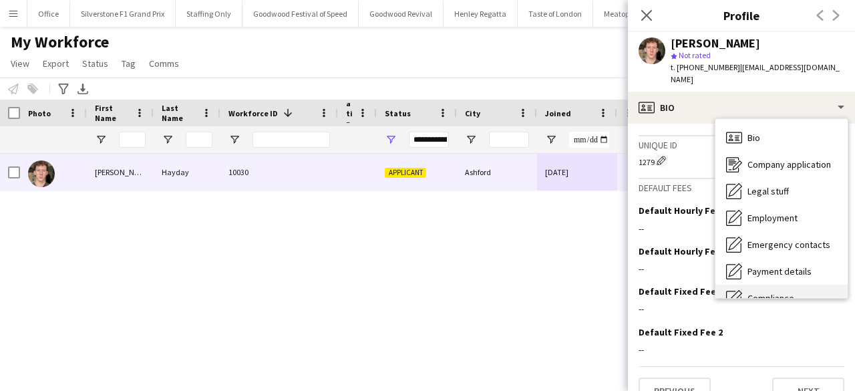
click at [772, 292] on span "Compliance" at bounding box center [770, 298] width 47 height 12
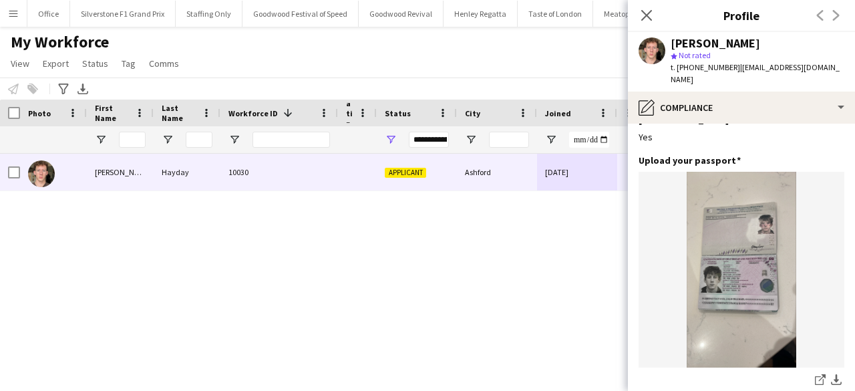
scroll to position [72, 0]
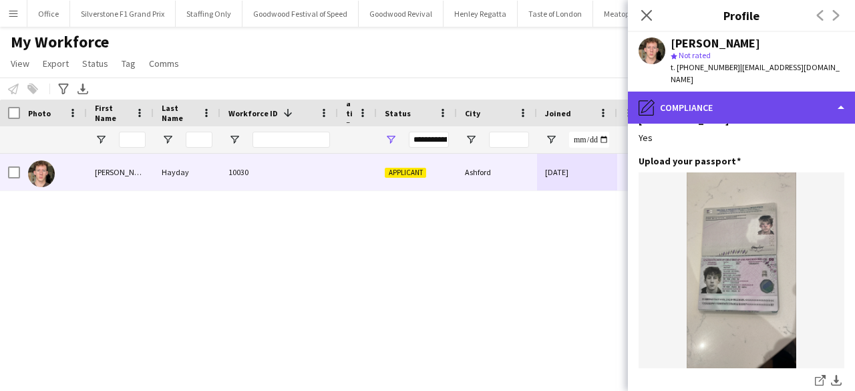
click at [723, 94] on div "pencil4 Compliance" at bounding box center [741, 108] width 227 height 32
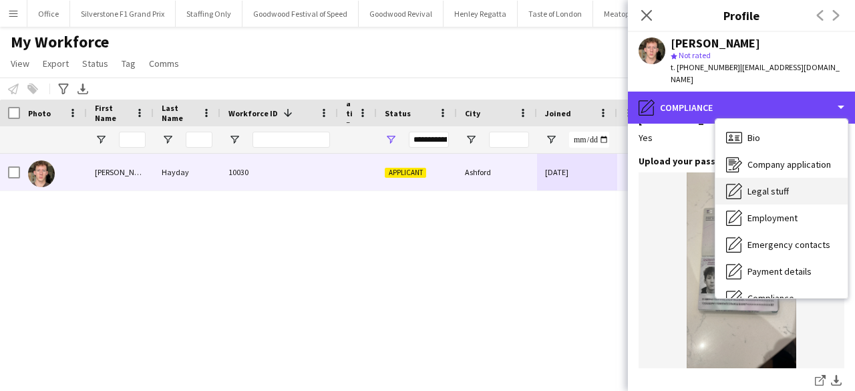
scroll to position [99, 0]
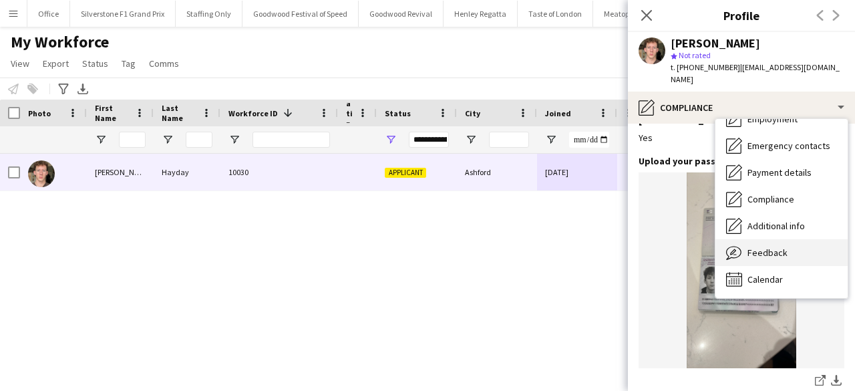
click at [773, 247] on div "Feedback Feedback" at bounding box center [781, 252] width 132 height 27
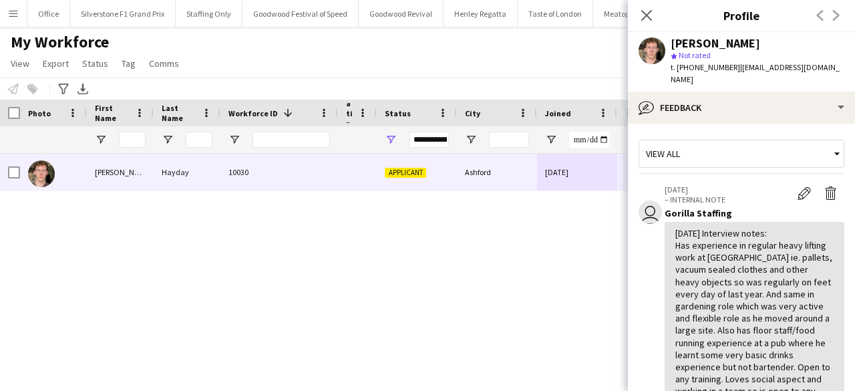
scroll to position [352, 0]
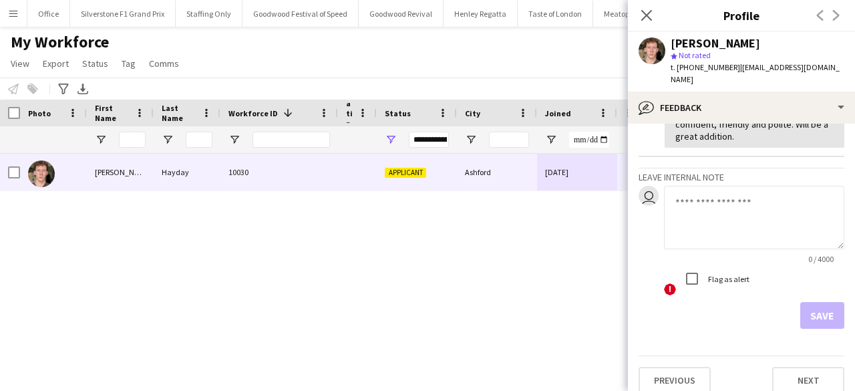
click at [703, 208] on textarea at bounding box center [754, 217] width 180 height 63
type textarea "**********"
click at [802, 303] on button "Save" at bounding box center [822, 315] width 44 height 27
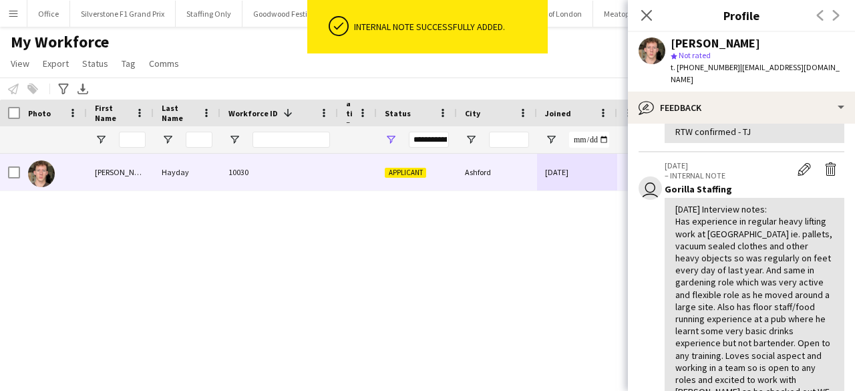
scroll to position [430, 0]
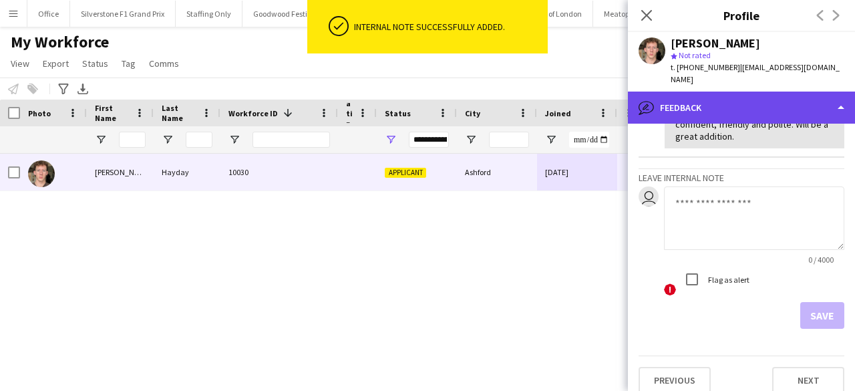
click at [745, 94] on div "bubble-pencil Feedback" at bounding box center [741, 108] width 227 height 32
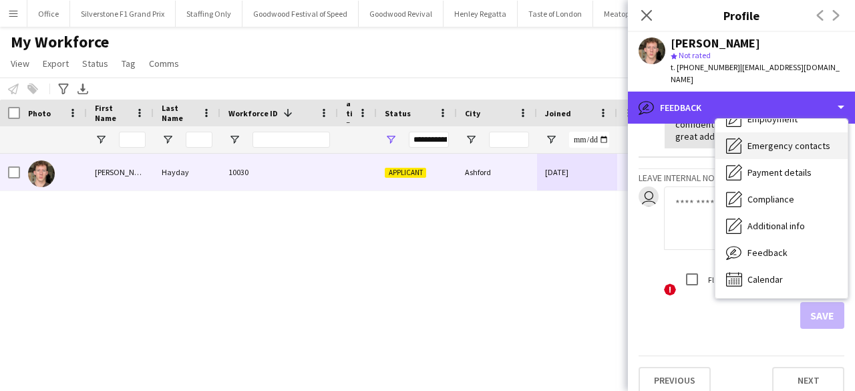
scroll to position [0, 0]
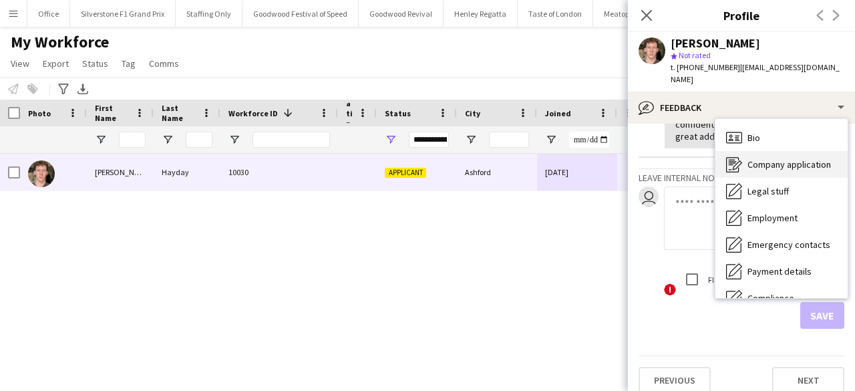
click at [768, 158] on span "Company application" at bounding box center [788, 164] width 83 height 12
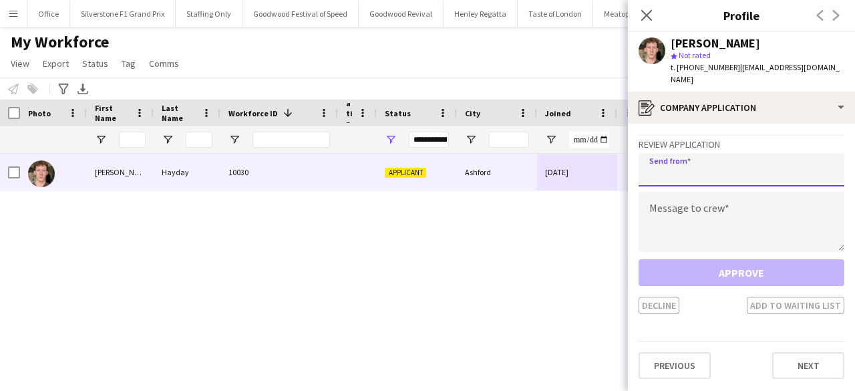
click at [668, 154] on input "email" at bounding box center [742, 169] width 206 height 33
paste input "**********"
type input "**********"
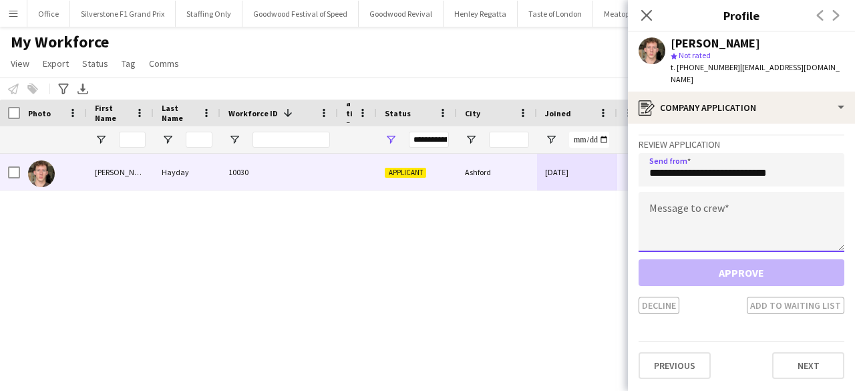
click at [660, 208] on textarea at bounding box center [742, 222] width 206 height 60
paste textarea "**********"
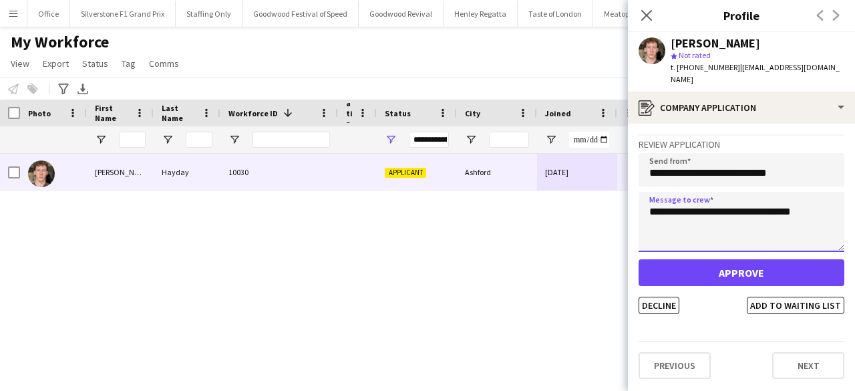
type textarea "**********"
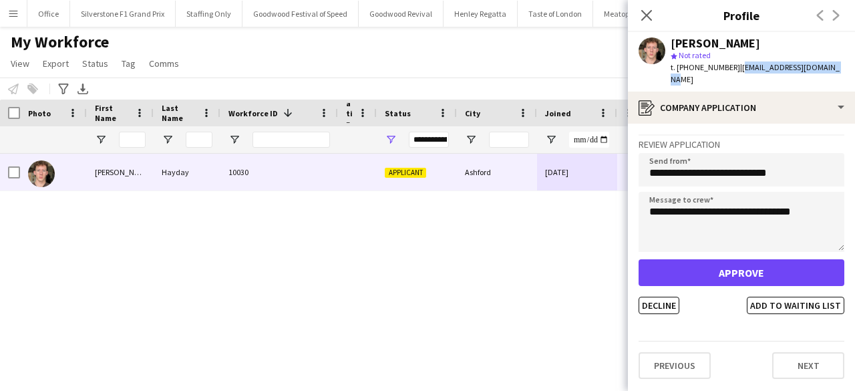
drag, startPoint x: 828, startPoint y: 65, endPoint x: 733, endPoint y: 71, distance: 94.4
click at [733, 71] on div "Oliver Hayday star Not rated t. +447938955590 | oliverhayday06@gmail.com" at bounding box center [741, 61] width 227 height 59
copy span "[EMAIL_ADDRESS][DOMAIN_NAME]"
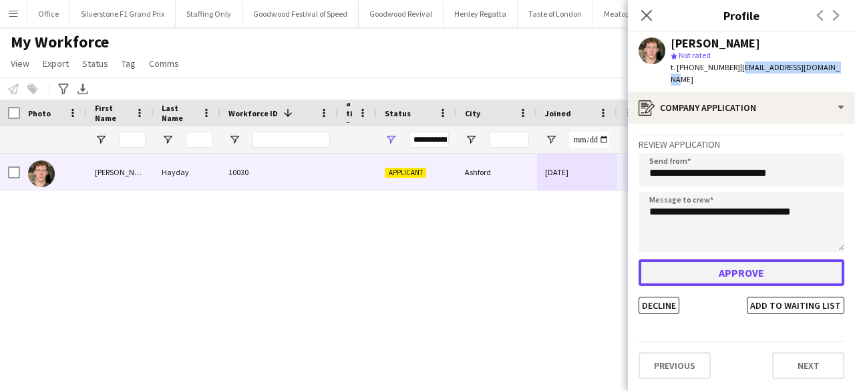
click at [742, 263] on button "Approve" at bounding box center [742, 272] width 206 height 27
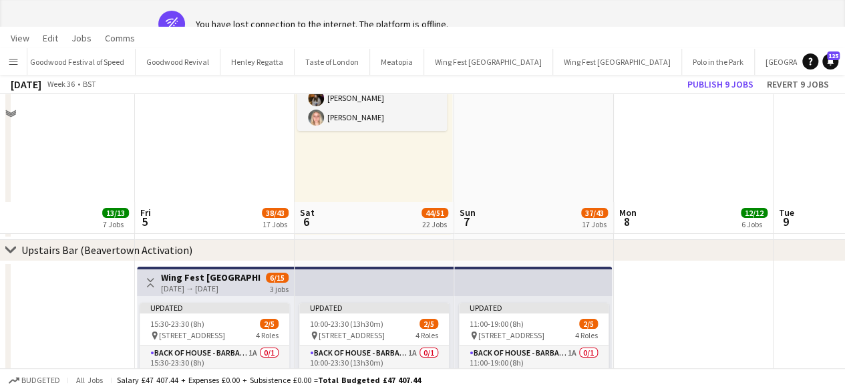
scroll to position [2455, 0]
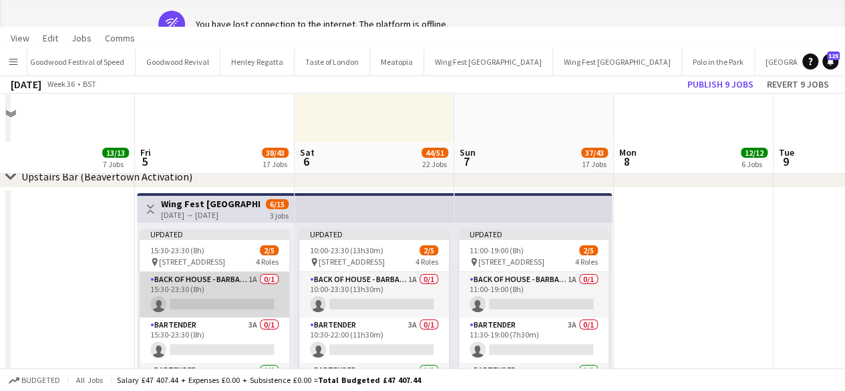
click at [162, 299] on app-card-role "Back of House - Barback 1A 0/1 15:30-23:30 (8h) single-neutral-actions" at bounding box center [215, 294] width 150 height 45
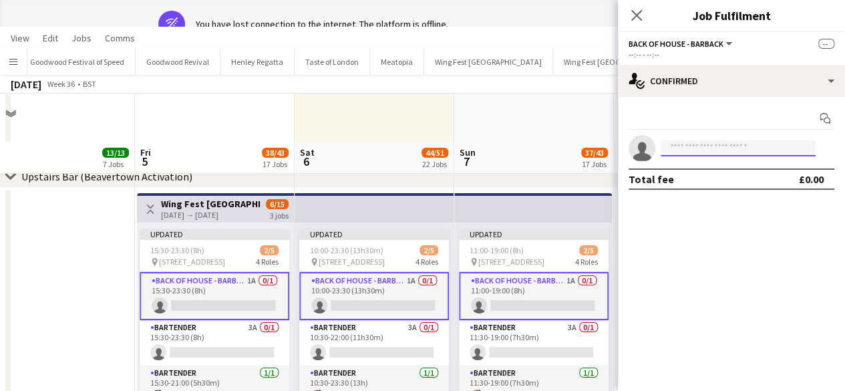
click at [699, 152] on input at bounding box center [738, 148] width 155 height 16
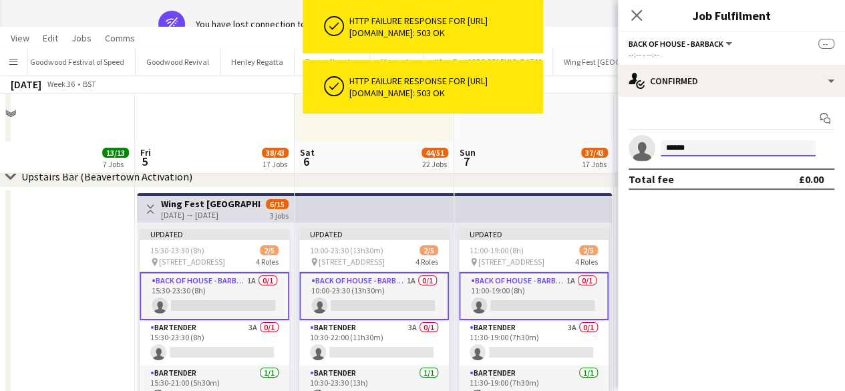
type input "******"
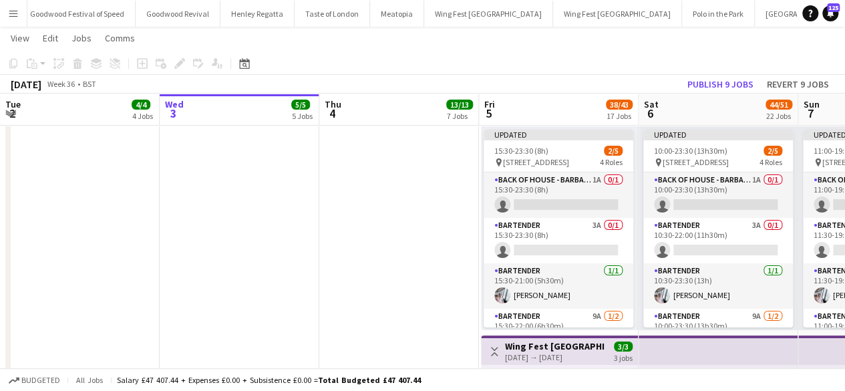
scroll to position [2514, 0]
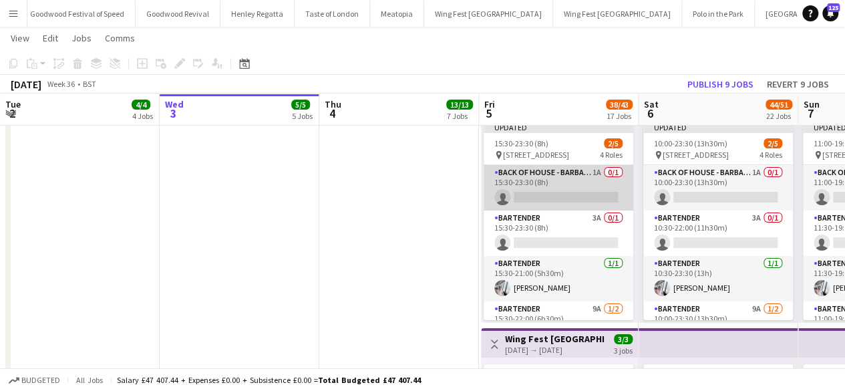
click at [554, 192] on app-card-role "Back of House - Barback 1A 0/1 15:30-23:30 (8h) single-neutral-actions" at bounding box center [559, 187] width 150 height 45
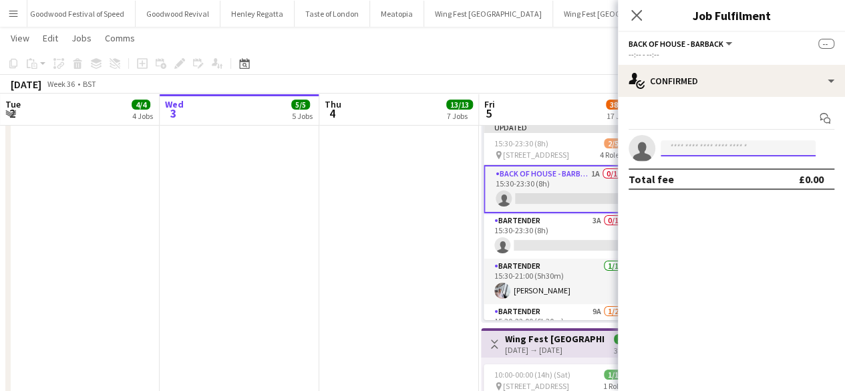
click at [697, 145] on input at bounding box center [738, 148] width 155 height 16
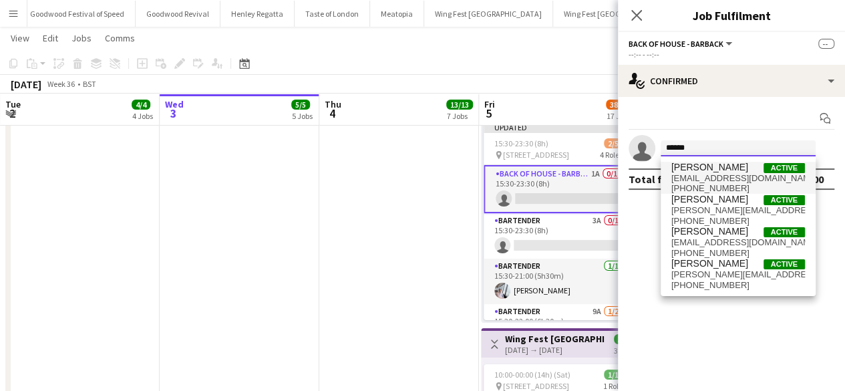
type input "******"
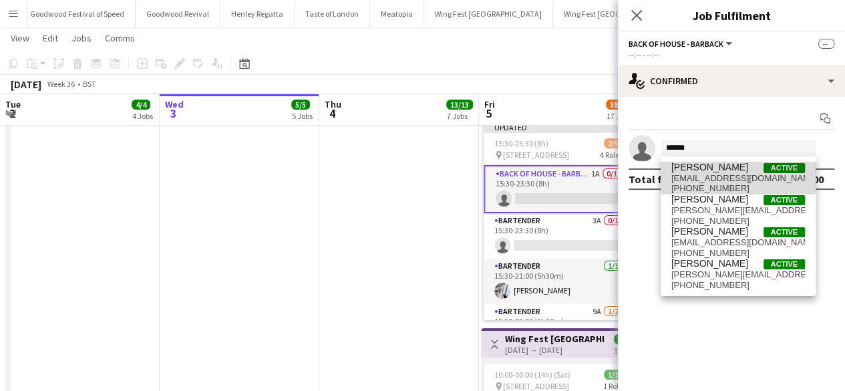
click at [699, 170] on span "[PERSON_NAME]" at bounding box center [709, 167] width 77 height 11
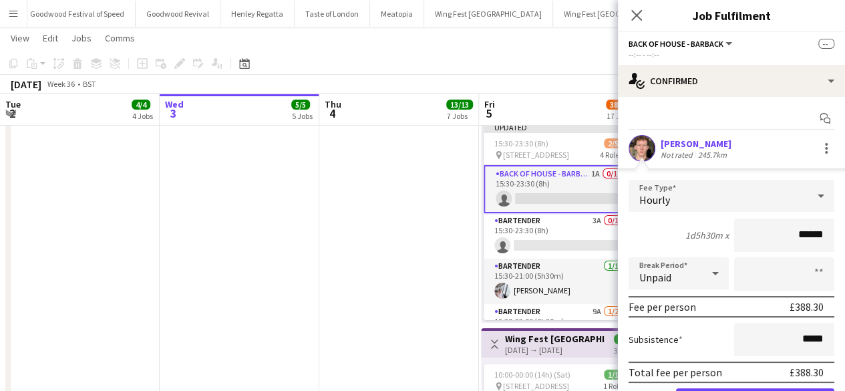
scroll to position [73, 0]
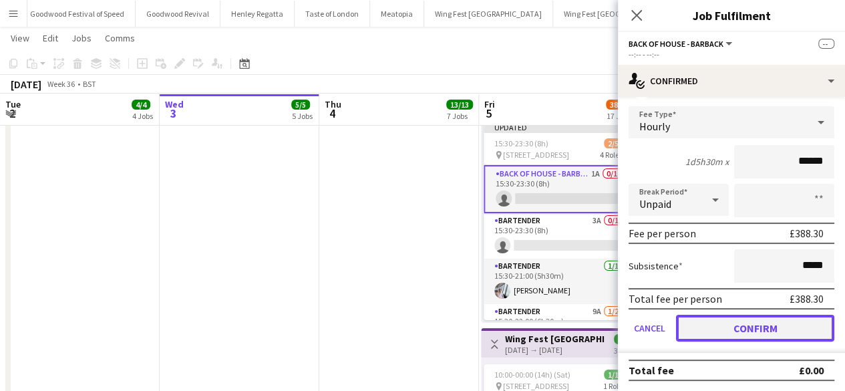
click at [734, 325] on button "Confirm" at bounding box center [755, 328] width 158 height 27
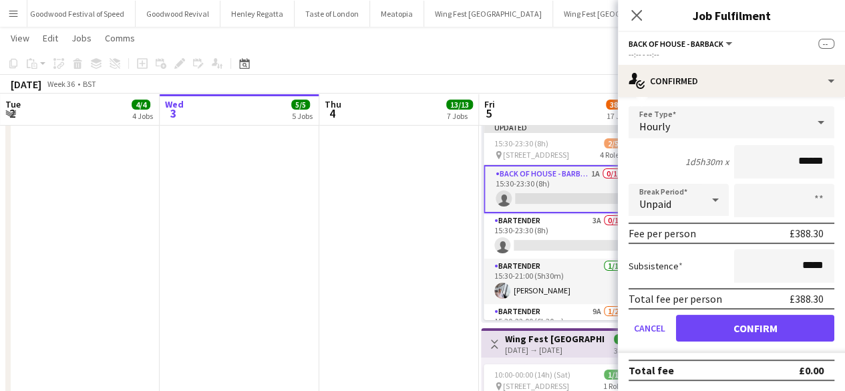
scroll to position [0, 0]
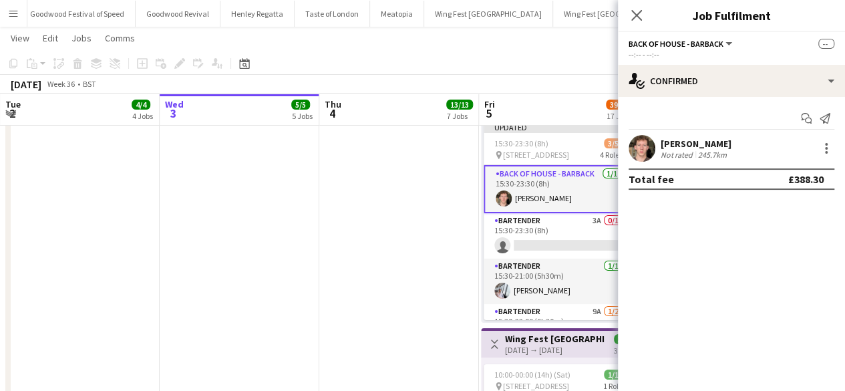
click at [393, 241] on app-date-cell at bounding box center [399, 397] width 160 height 632
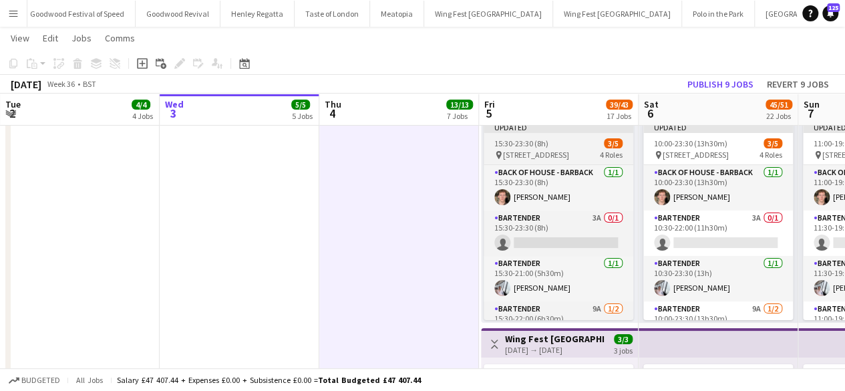
click at [569, 156] on span "[STREET_ADDRESS]" at bounding box center [536, 155] width 66 height 10
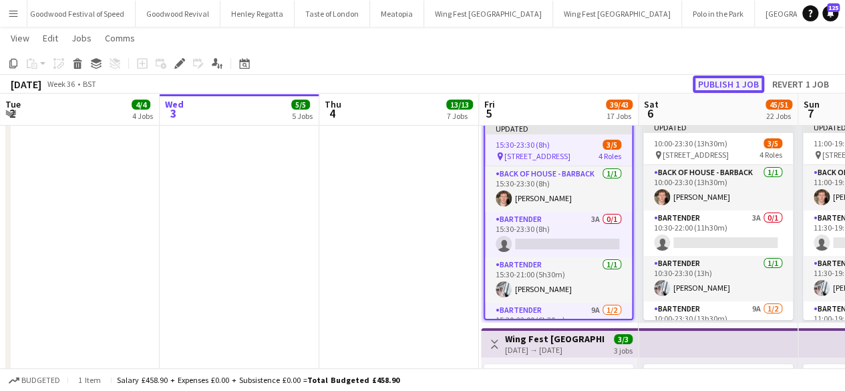
click at [709, 84] on button "Publish 1 job" at bounding box center [728, 83] width 71 height 17
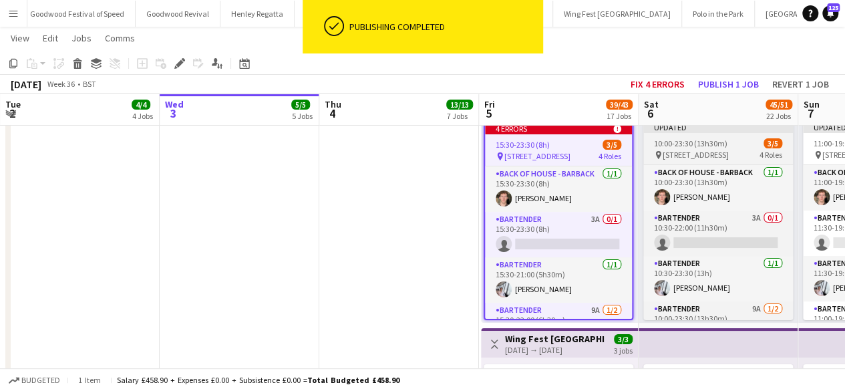
click at [708, 155] on span "[STREET_ADDRESS]" at bounding box center [696, 155] width 66 height 10
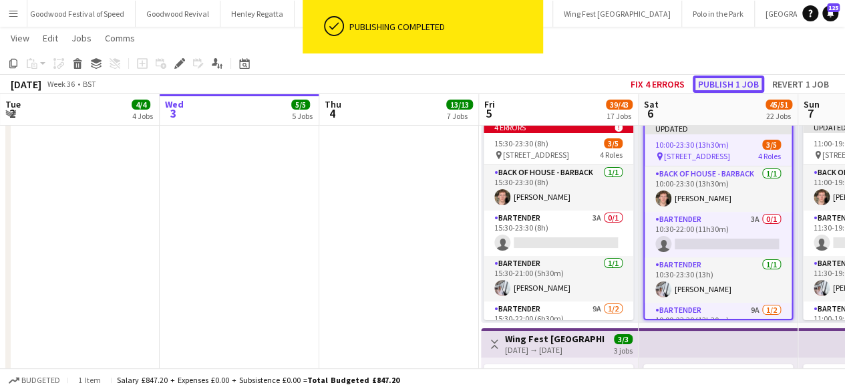
click at [717, 82] on button "Publish 1 job" at bounding box center [728, 83] width 71 height 17
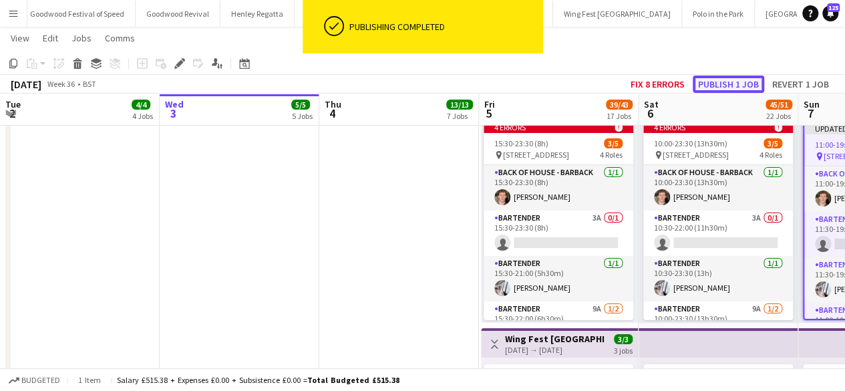
click at [717, 82] on button "Publish 1 job" at bounding box center [728, 83] width 71 height 17
click at [658, 85] on button "Fix 4 errors" at bounding box center [657, 83] width 65 height 17
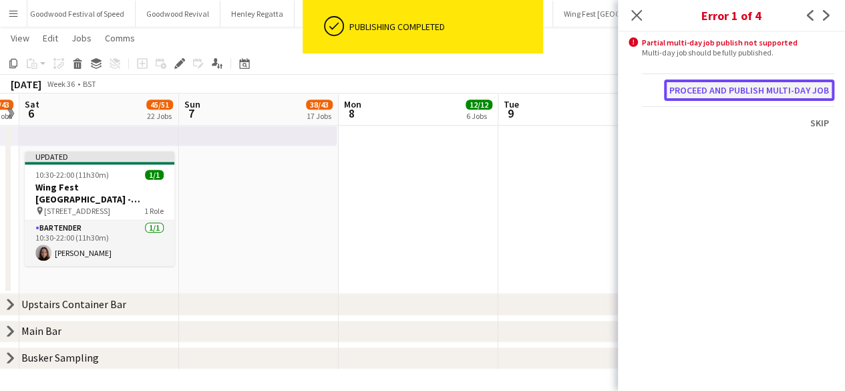
click at [689, 86] on button "Proceed and publish multi-day job" at bounding box center [749, 89] width 170 height 21
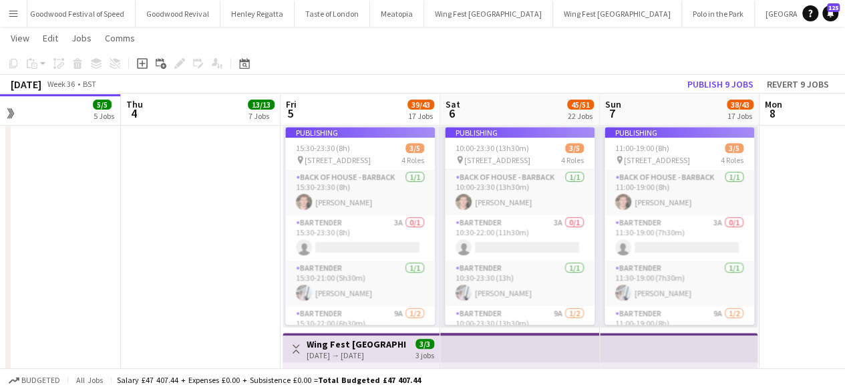
scroll to position [259, 0]
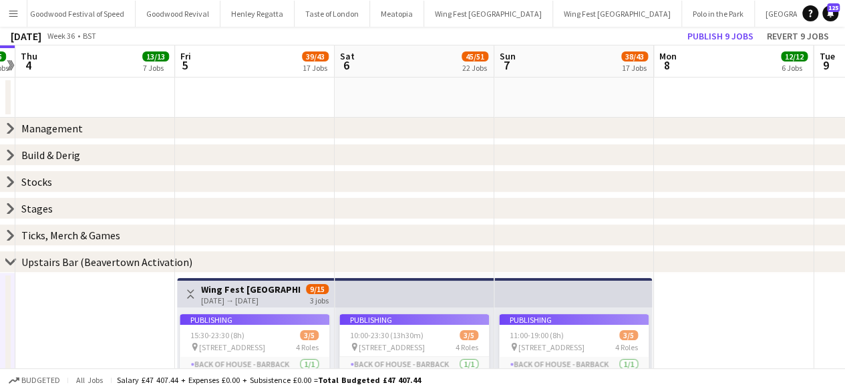
scroll to position [0, 0]
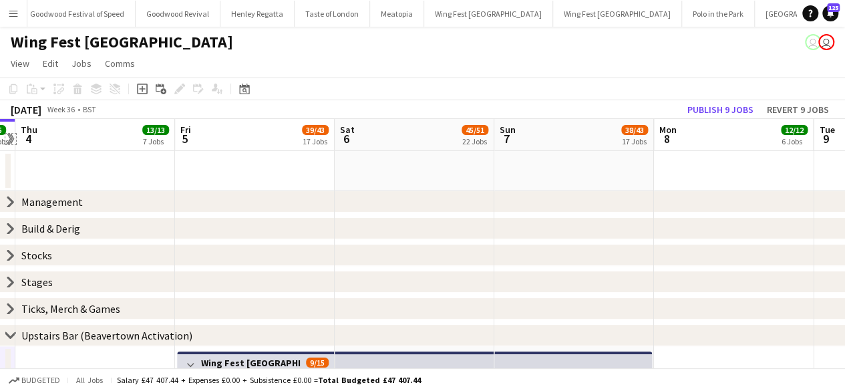
click at [11, 136] on app-icon "Expand/collapse" at bounding box center [9, 139] width 13 height 11
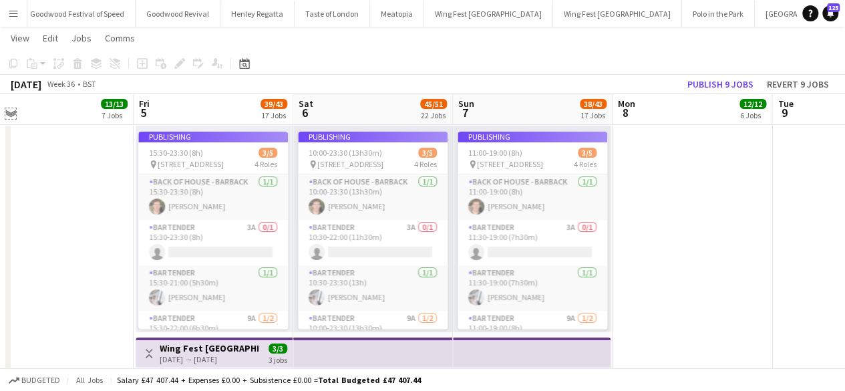
scroll to position [2504, 0]
